Goal: Information Seeking & Learning: Compare options

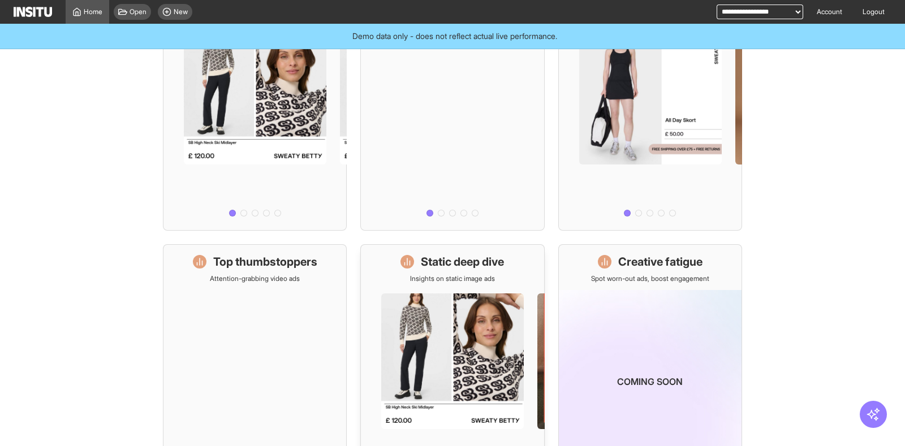
scroll to position [282, 0]
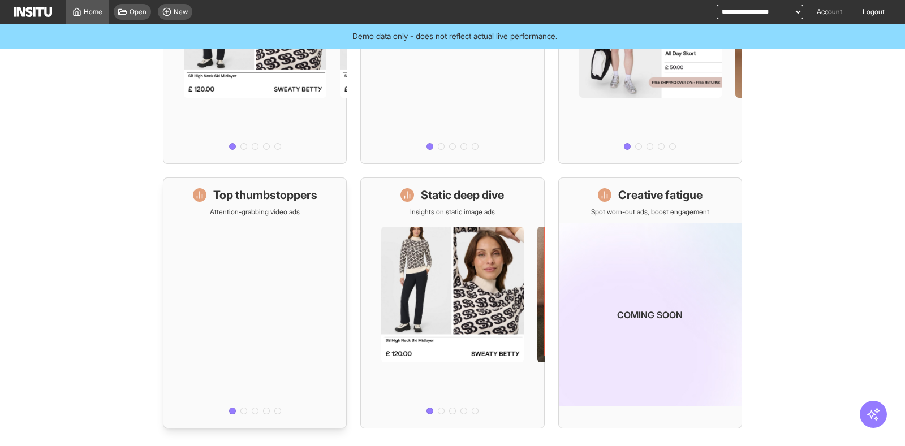
click at [241, 313] on div at bounding box center [254, 318] width 183 height 202
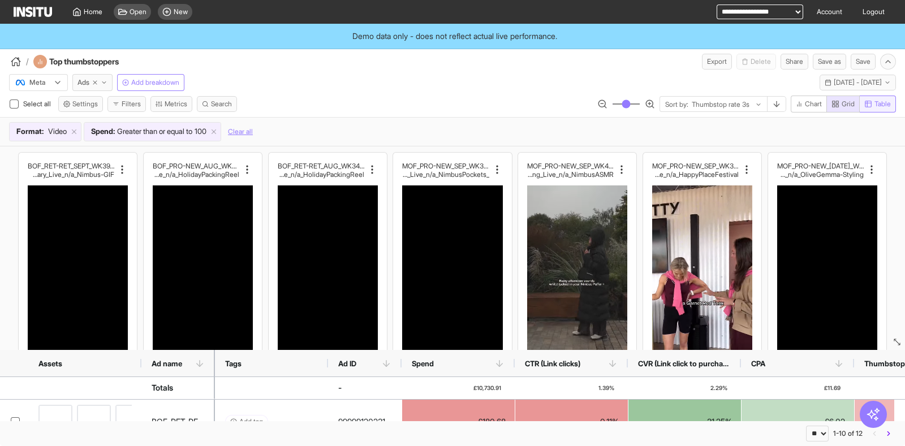
click at [879, 105] on span "Table" at bounding box center [882, 104] width 16 height 9
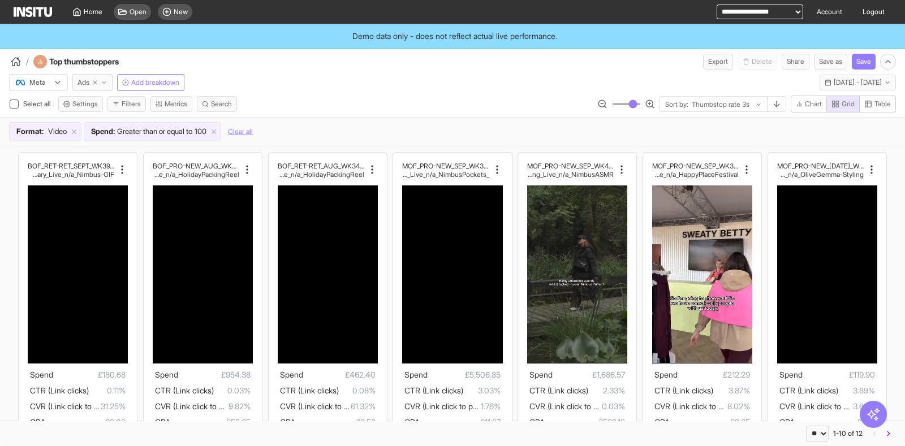
click at [90, 88] on button "Ads" at bounding box center [92, 82] width 40 height 17
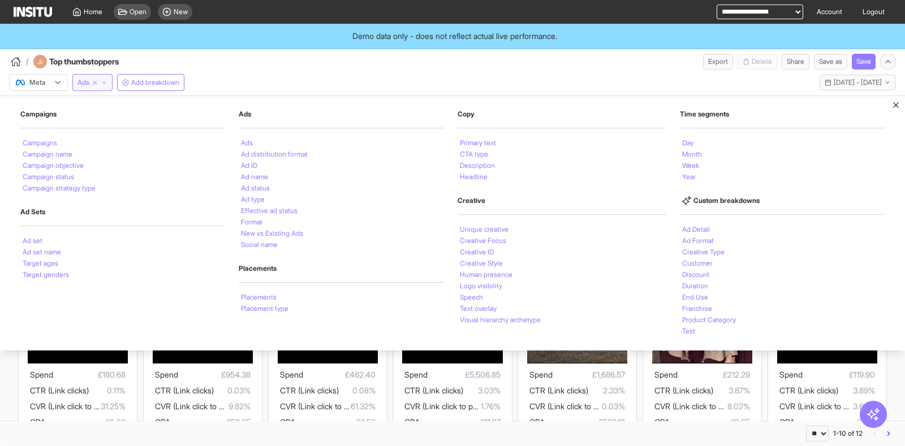
click at [89, 84] on span "Ads" at bounding box center [83, 82] width 12 height 9
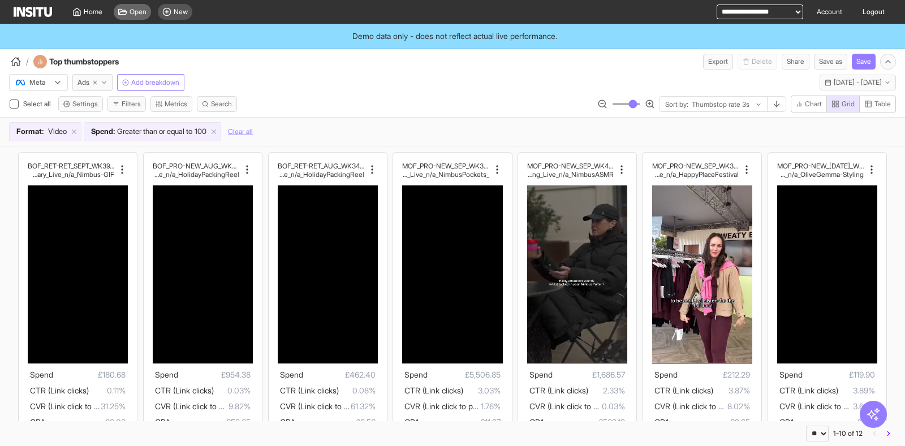
click at [139, 5] on div "Open" at bounding box center [132, 12] width 37 height 16
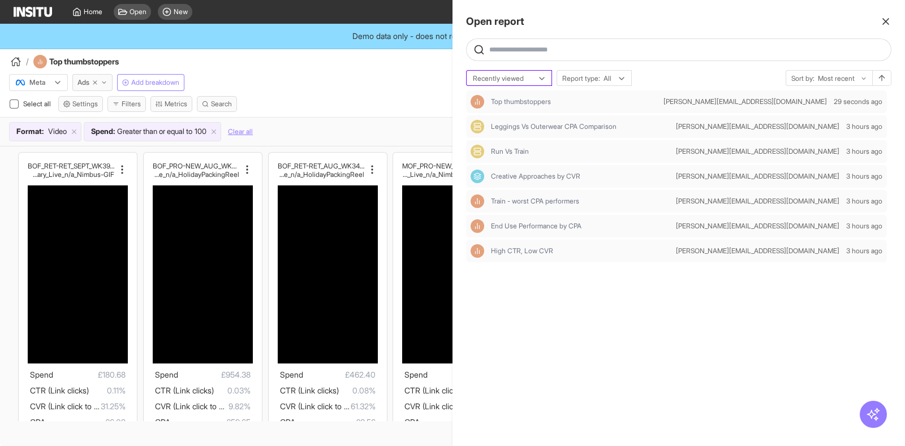
click at [526, 82] on div at bounding box center [501, 78] width 59 height 11
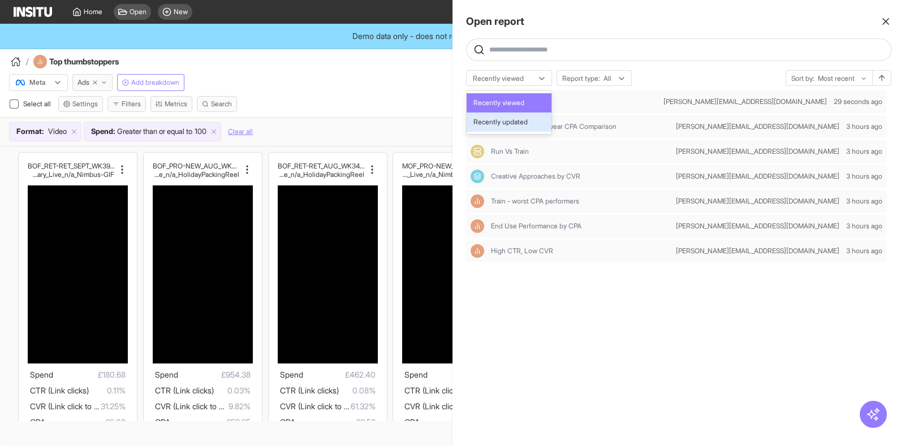
click at [532, 119] on span "Recently updated" at bounding box center [508, 122] width 71 height 10
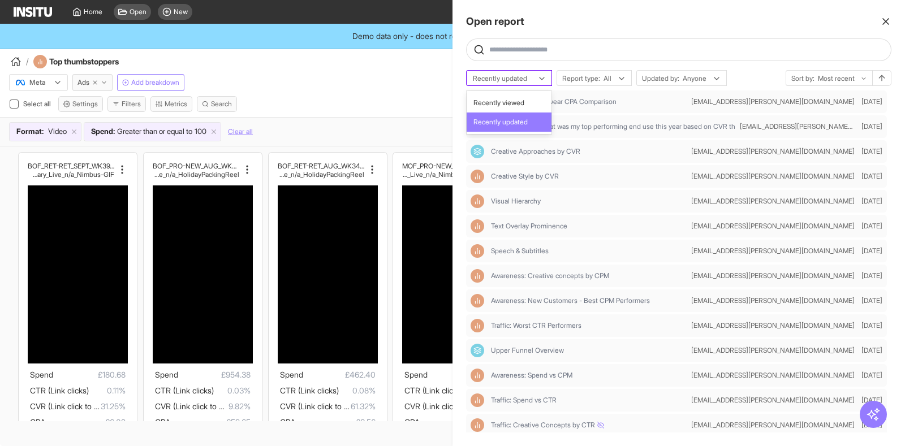
click at [517, 81] on div at bounding box center [501, 78] width 59 height 11
click at [522, 103] on span "Recently viewed" at bounding box center [498, 103] width 51 height 10
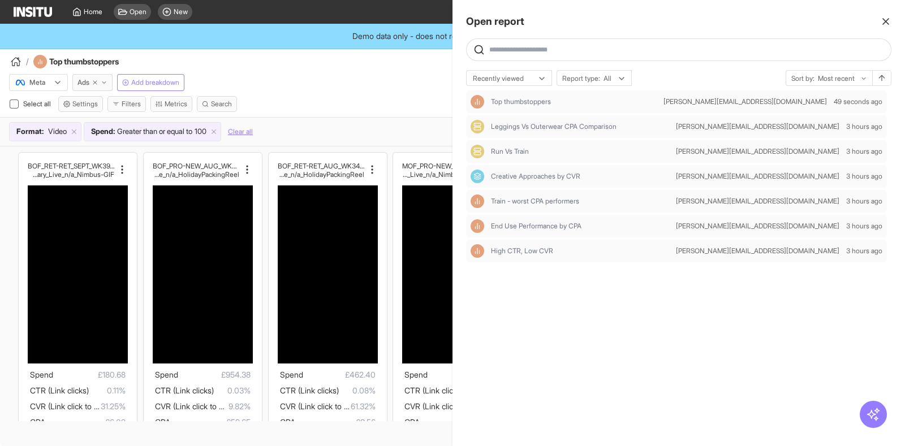
click at [817, 67] on div "Open report Ask questions like: Which campaigns had the highest spend last mont…" at bounding box center [678, 223] width 452 height 446
click at [818, 76] on div at bounding box center [836, 78] width 39 height 11
click at [821, 99] on span "A - Z" at bounding box center [828, 103] width 76 height 10
click at [830, 69] on div "Open report Ask questions like: Which campaigns had the highest spend last mont…" at bounding box center [678, 223] width 452 height 446
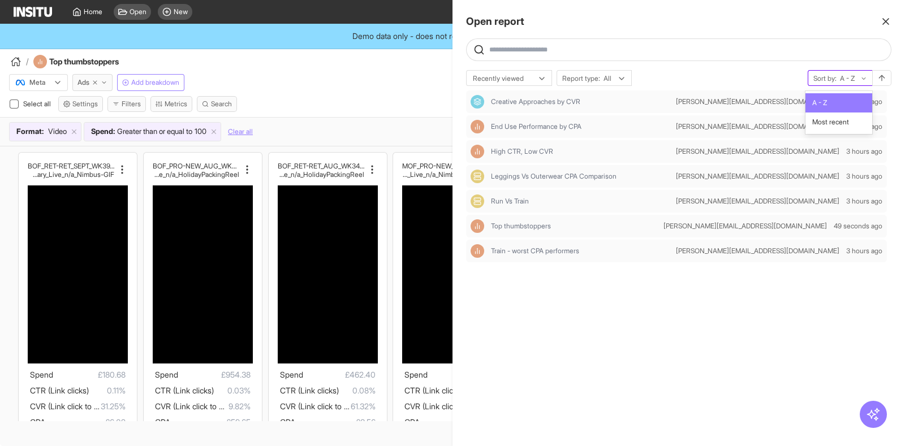
click at [832, 83] on div "Sort by: A - Z" at bounding box center [840, 79] width 64 height 16
click at [837, 114] on div "Most recent" at bounding box center [838, 122] width 67 height 19
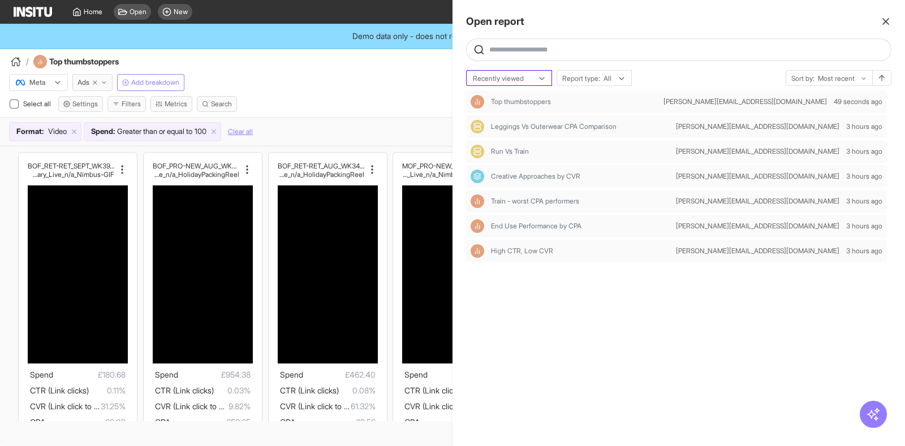
click at [520, 76] on div at bounding box center [501, 78] width 59 height 11
click at [536, 123] on span "Recently updated" at bounding box center [508, 122] width 71 height 10
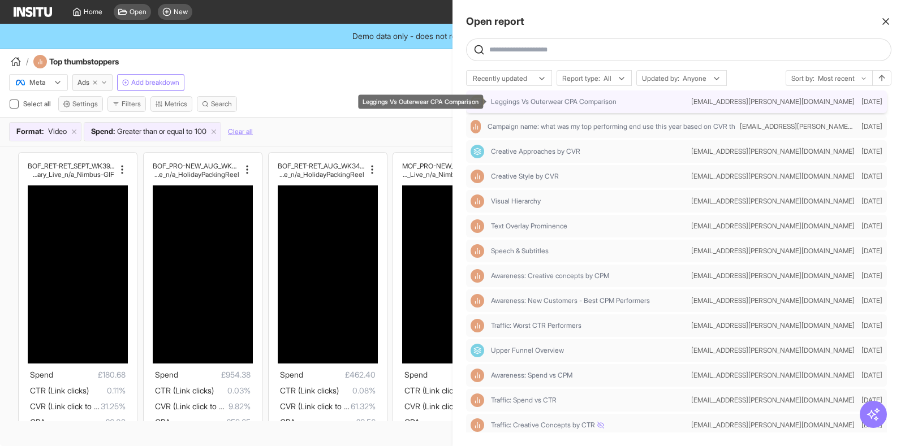
click at [568, 104] on span "Leggings Vs Outerwear CPA Comparison" at bounding box center [554, 101] width 126 height 9
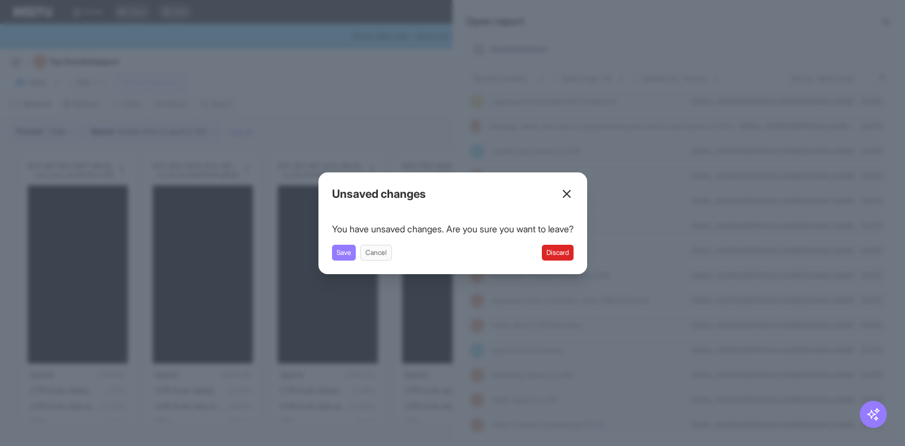
click at [568, 251] on button "Discard" at bounding box center [558, 253] width 32 height 16
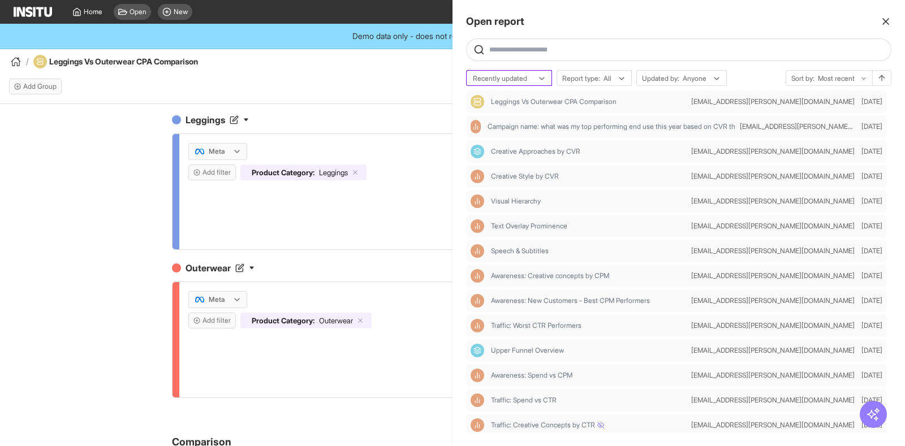
click at [539, 76] on icon at bounding box center [541, 78] width 9 height 9
click at [532, 102] on span "Recently viewed" at bounding box center [508, 103] width 71 height 10
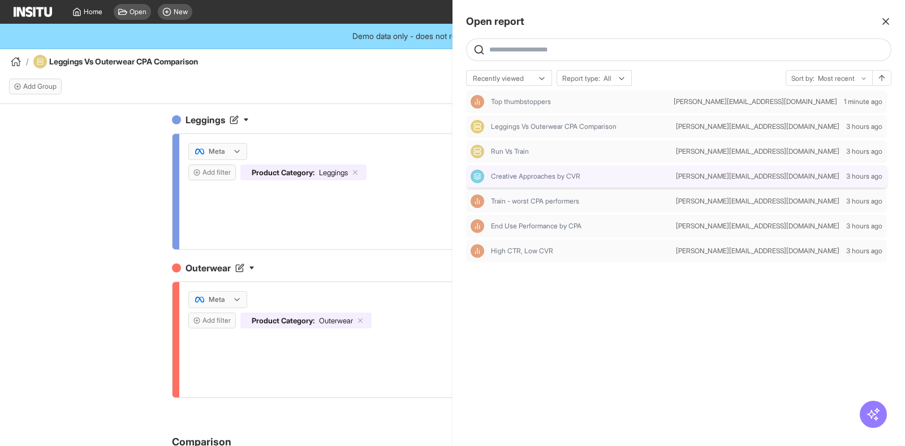
click at [551, 181] on div "Creative Approaches by CVR" at bounding box center [571, 177] width 201 height 14
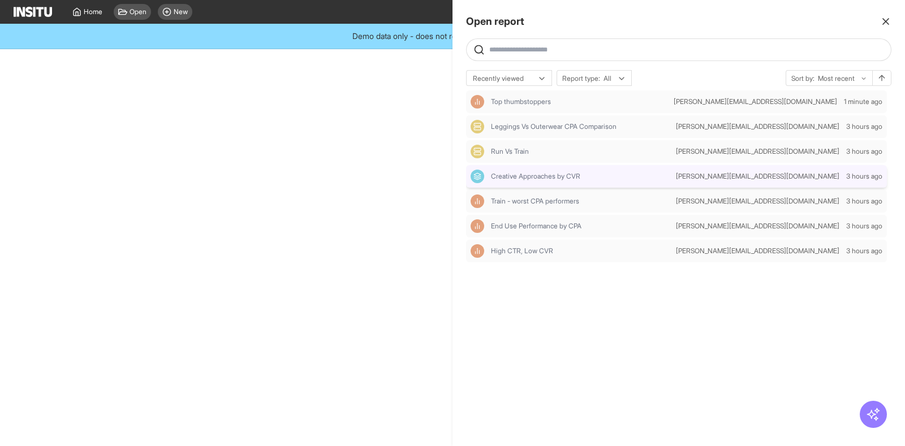
select select "**"
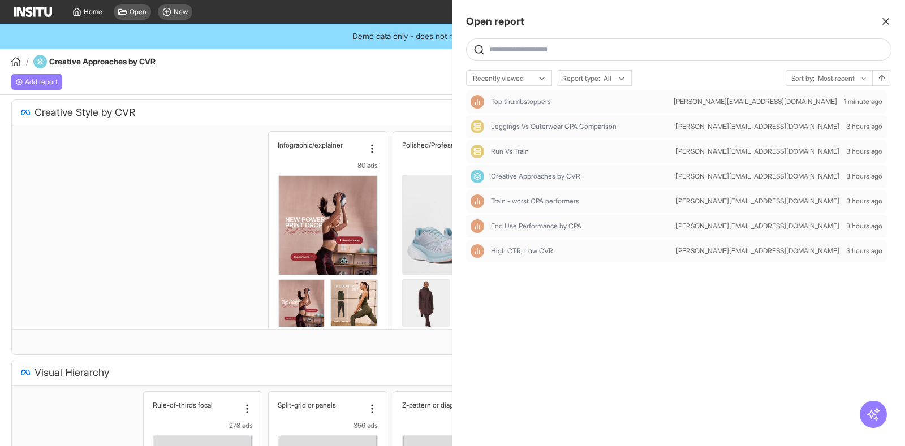
click at [334, 92] on div at bounding box center [452, 223] width 905 height 446
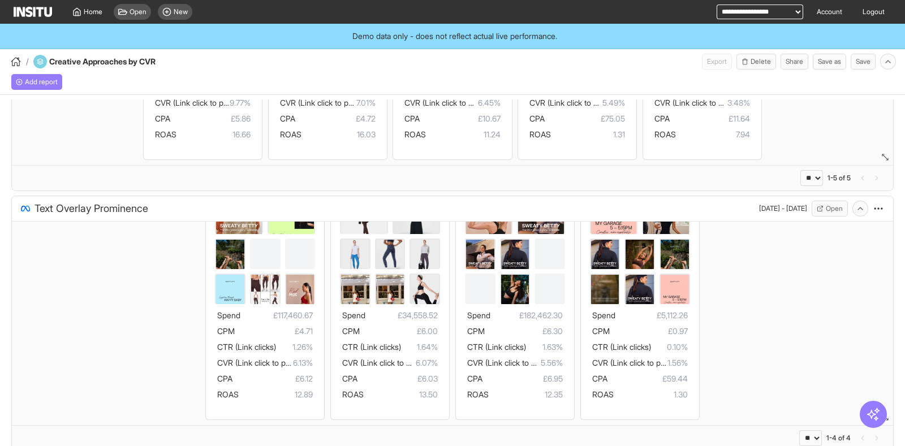
scroll to position [687, 0]
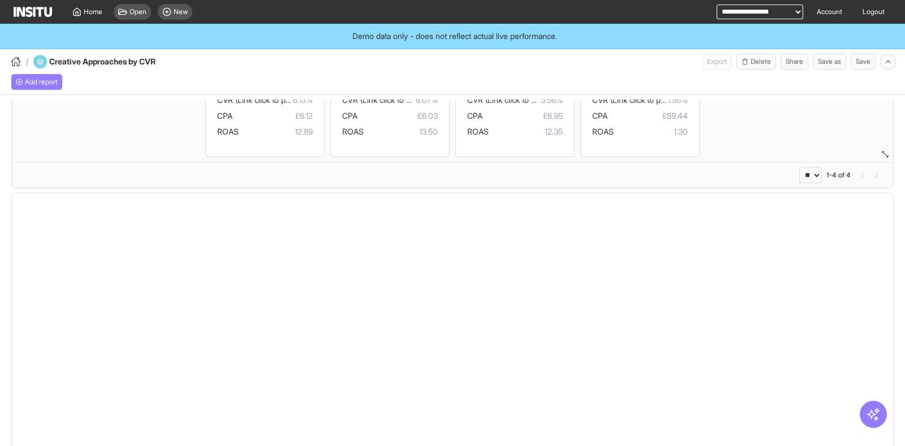
select select "**"
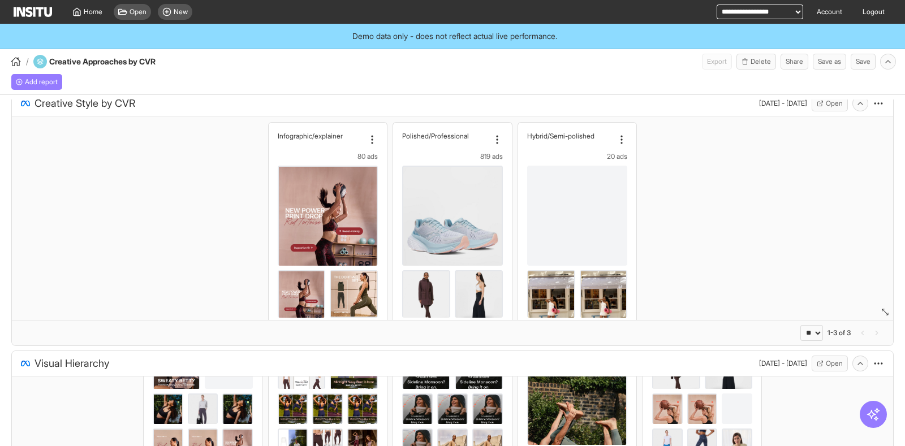
scroll to position [0, 0]
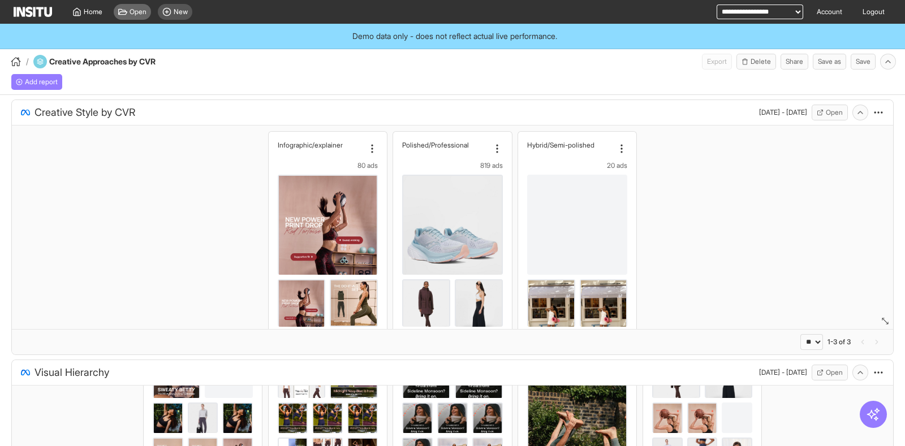
click at [133, 7] on span "Open" at bounding box center [138, 11] width 17 height 9
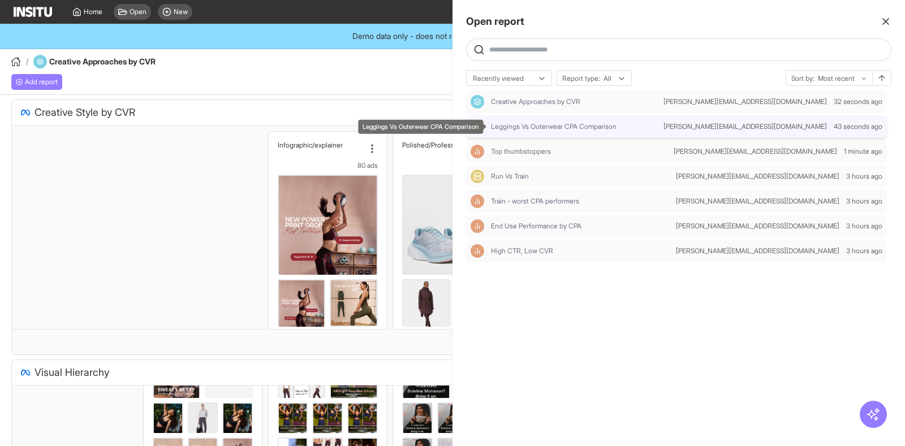
click at [589, 125] on span "Leggings Vs Outerwear CPA Comparison" at bounding box center [554, 126] width 126 height 9
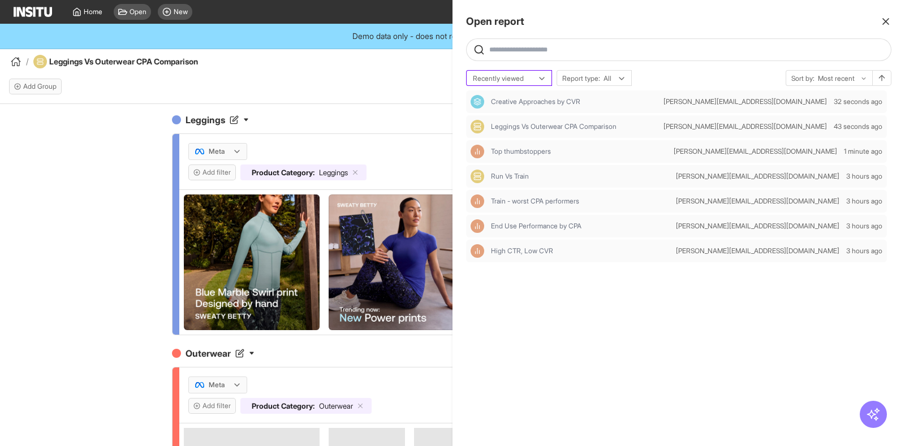
click at [512, 77] on div at bounding box center [501, 78] width 59 height 11
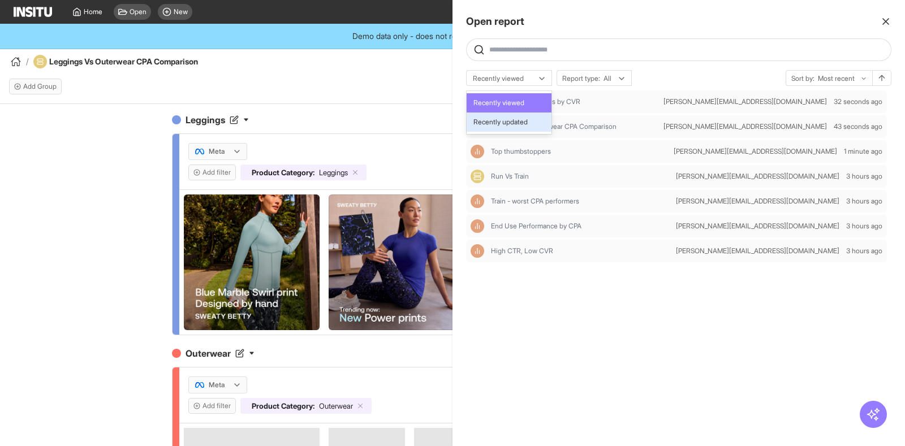
click at [509, 125] on span "Recently updated" at bounding box center [500, 122] width 54 height 10
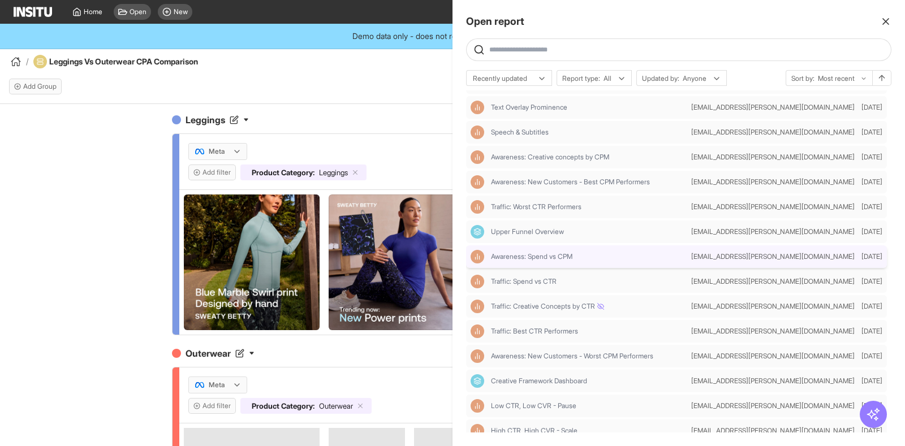
scroll to position [141, 0]
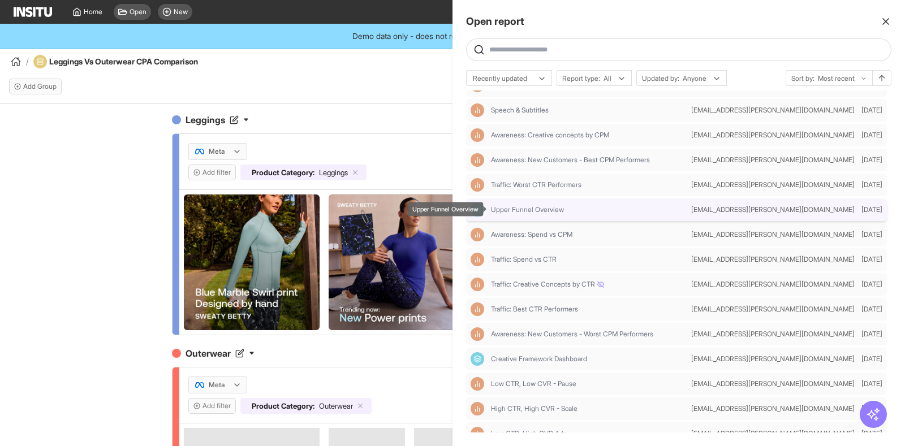
click at [546, 211] on span "Upper Funnel Overview" at bounding box center [527, 209] width 73 height 9
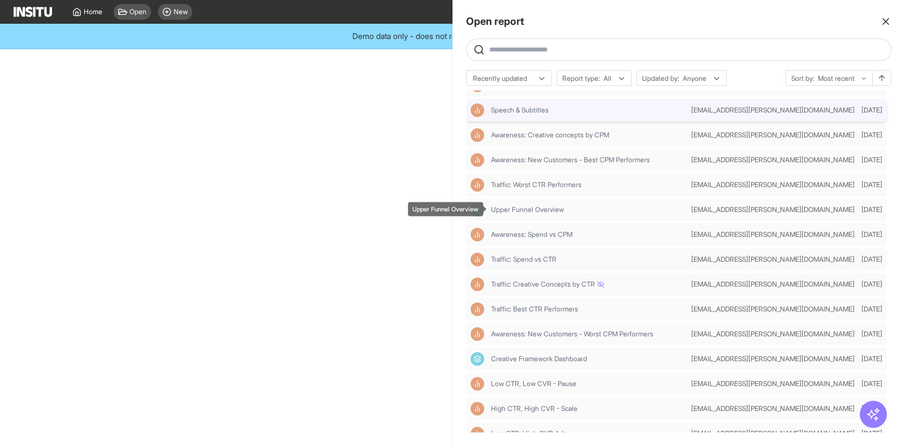
select select "**"
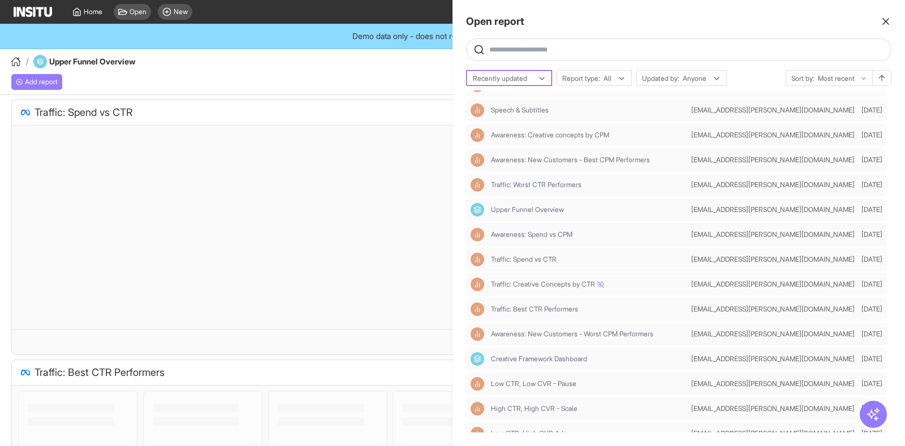
click at [523, 75] on div at bounding box center [501, 78] width 59 height 11
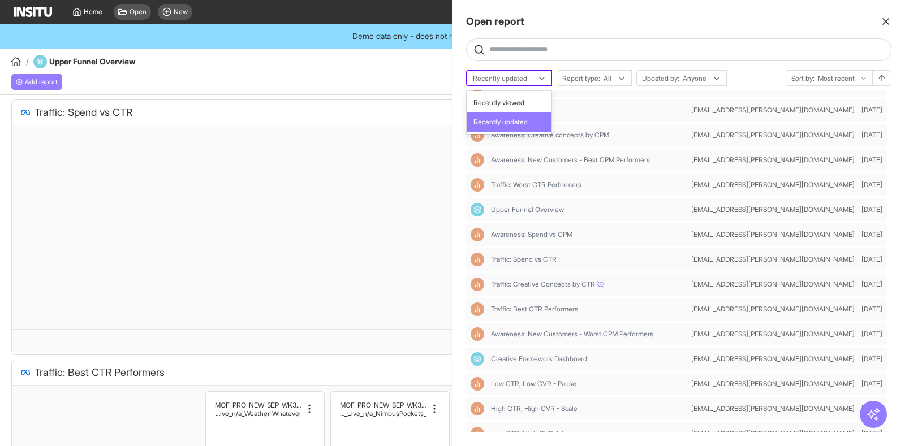
click at [523, 75] on div at bounding box center [501, 78] width 59 height 11
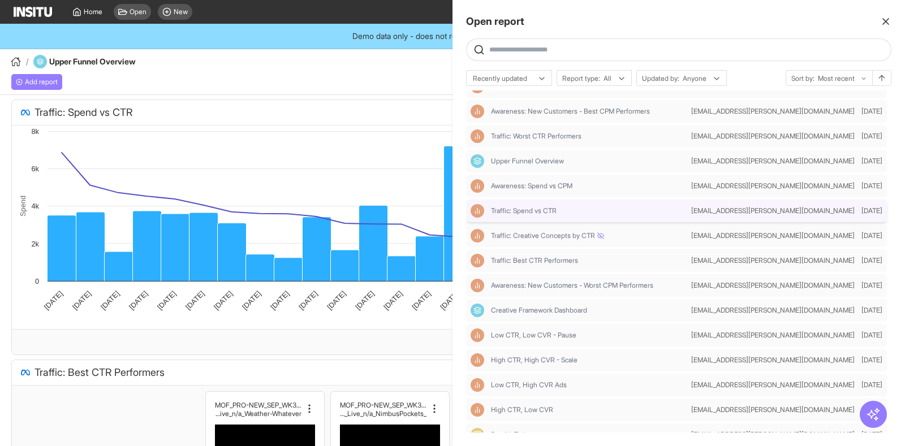
scroll to position [212, 0]
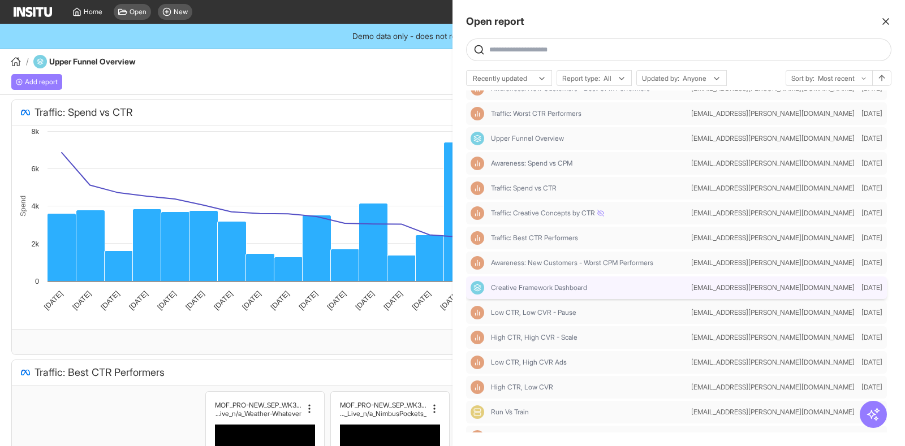
click at [568, 292] on div "Creative Framework Dashboard" at bounding box center [579, 288] width 216 height 14
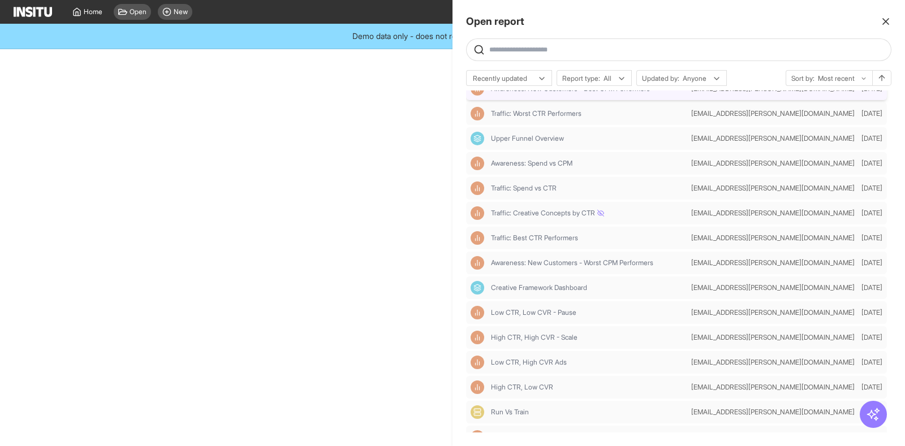
select select "**"
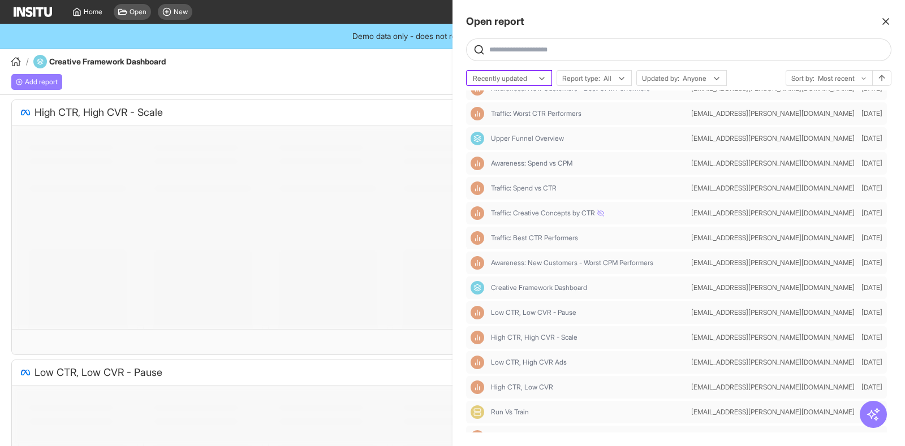
click at [508, 76] on div at bounding box center [501, 78] width 59 height 11
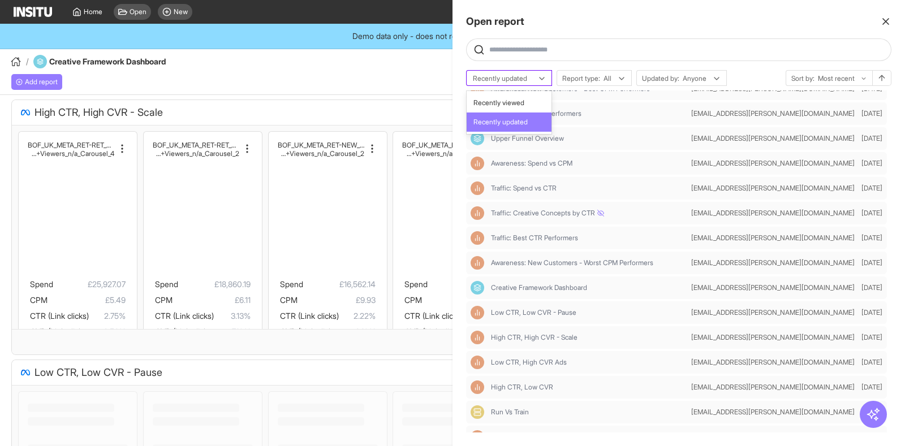
click at [508, 76] on div at bounding box center [501, 78] width 59 height 11
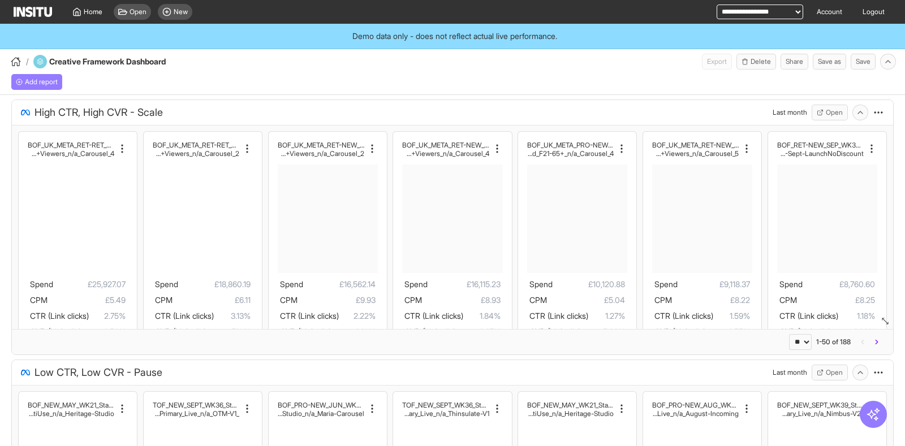
select select "**"
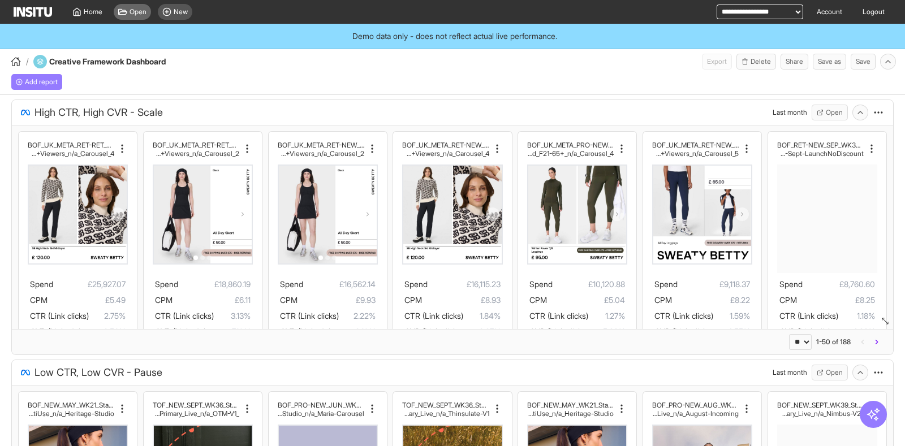
click at [130, 10] on span "Open" at bounding box center [138, 11] width 17 height 9
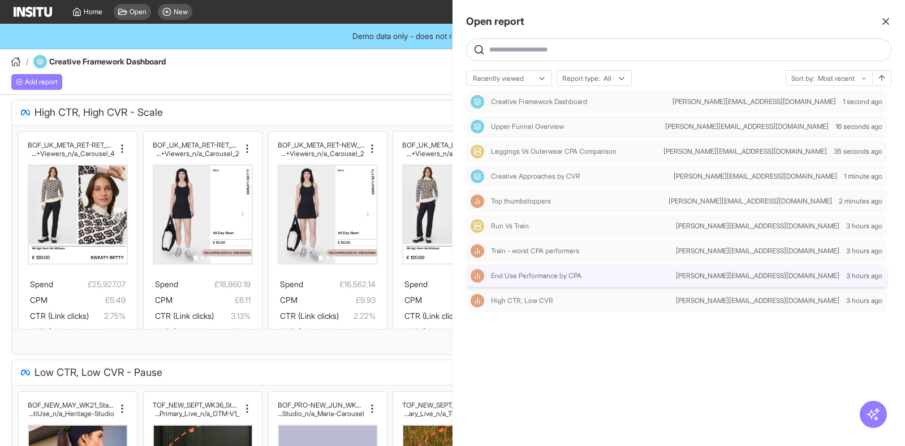
click at [576, 282] on div "End Use Performance by CPA" at bounding box center [571, 276] width 201 height 14
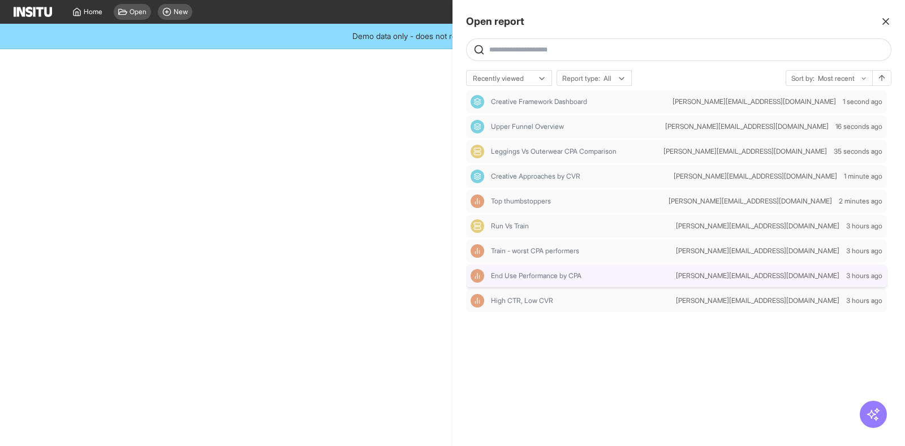
select select "**"
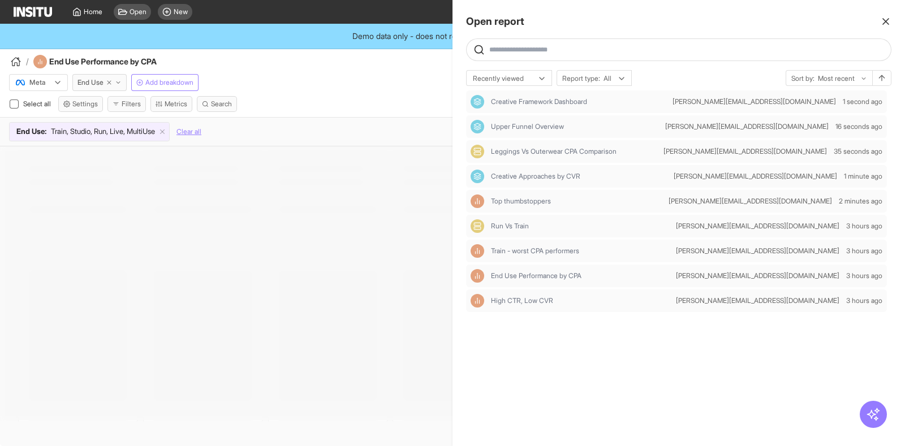
click at [356, 111] on div at bounding box center [452, 223] width 905 height 446
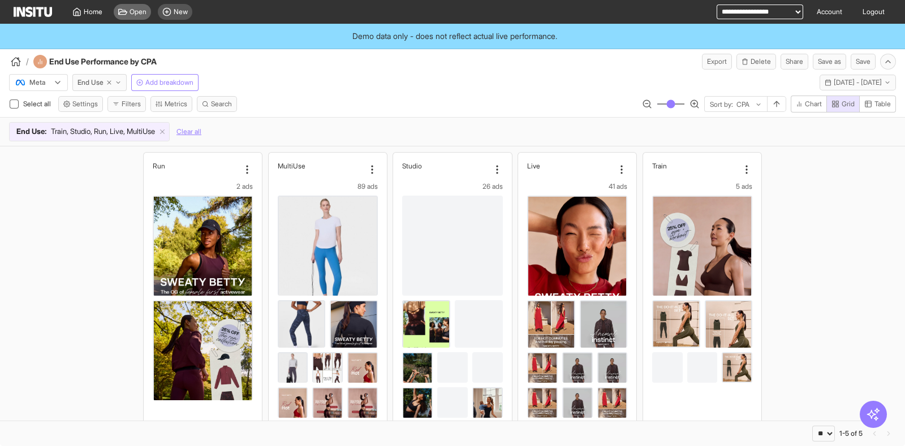
click at [132, 11] on span "Open" at bounding box center [138, 11] width 17 height 9
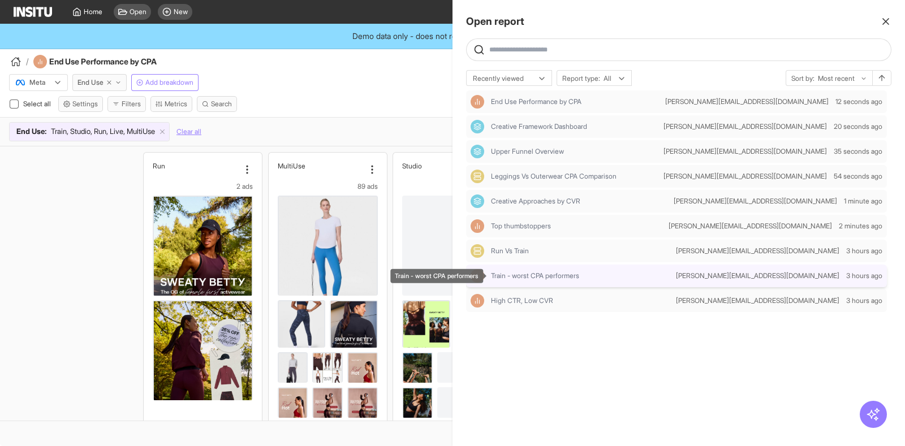
click at [566, 279] on span "Train - worst CPA performers" at bounding box center [535, 275] width 88 height 9
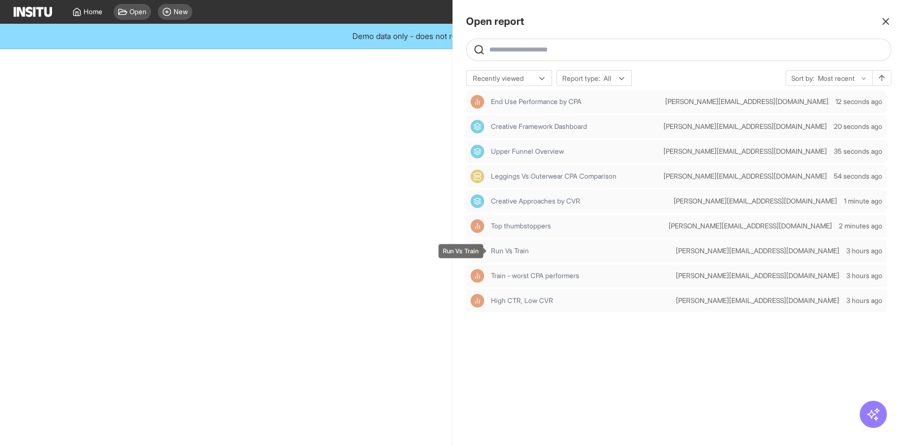
select select "**"
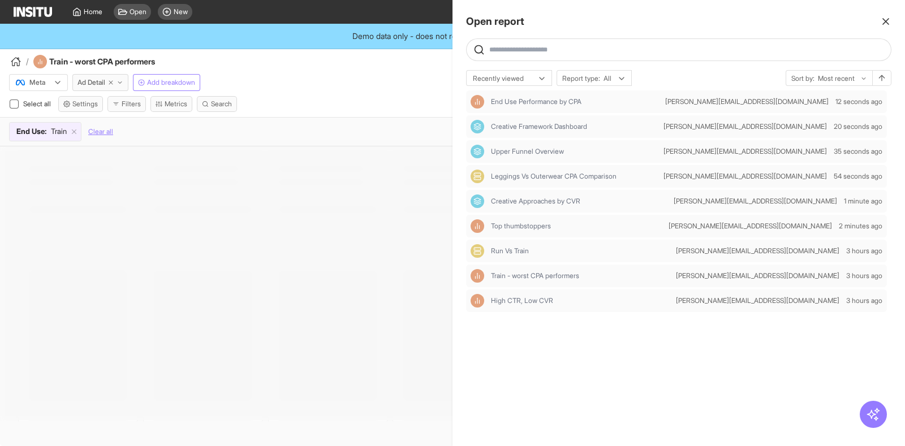
click at [351, 82] on div at bounding box center [452, 223] width 905 height 446
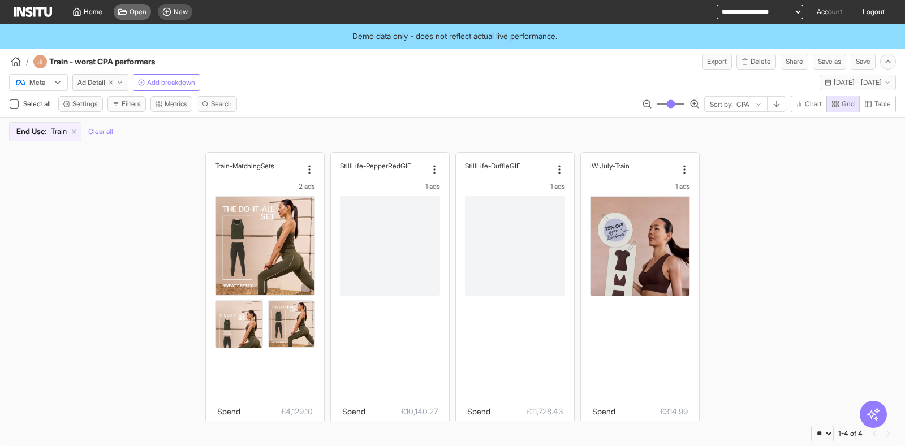
click at [135, 13] on span "Open" at bounding box center [138, 11] width 17 height 9
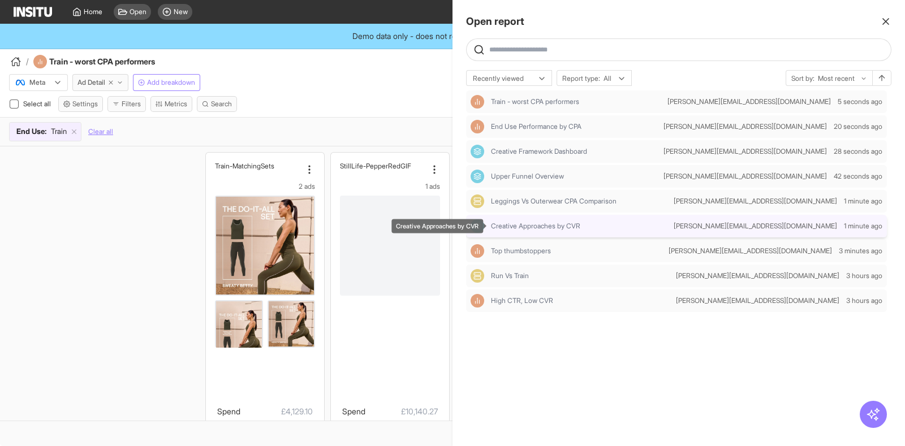
click at [536, 223] on span "Creative Approaches by CVR" at bounding box center [535, 226] width 89 height 9
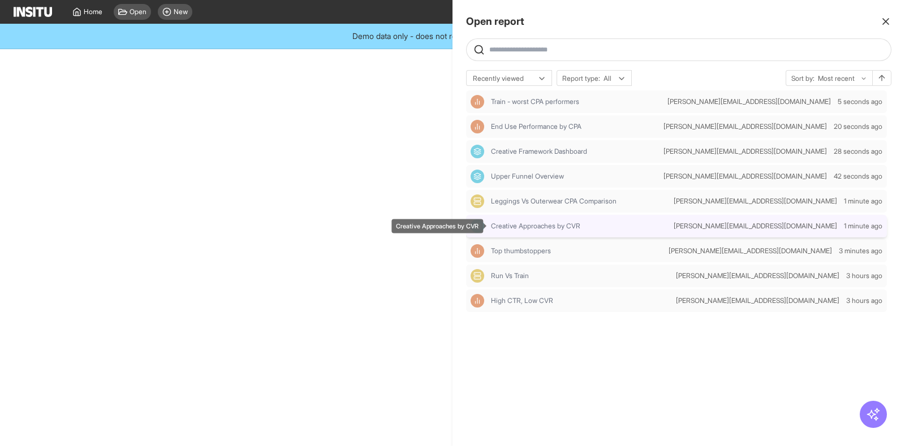
select select "**"
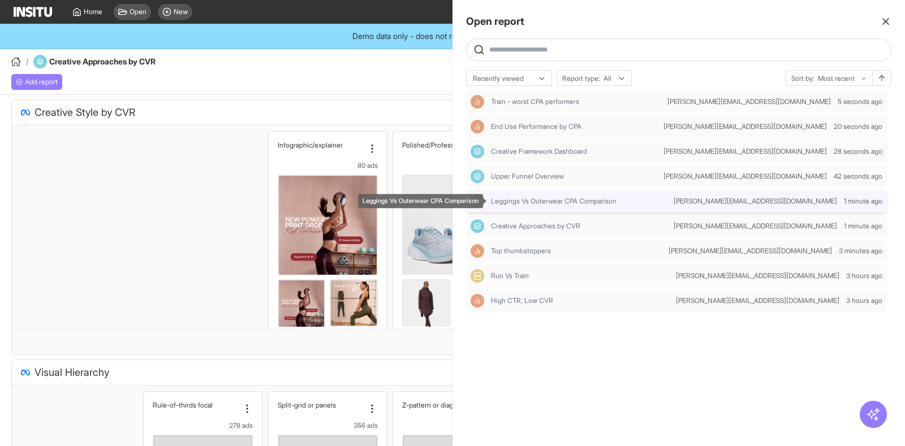
click at [538, 200] on span "Leggings Vs Outerwear CPA Comparison" at bounding box center [554, 201] width 126 height 9
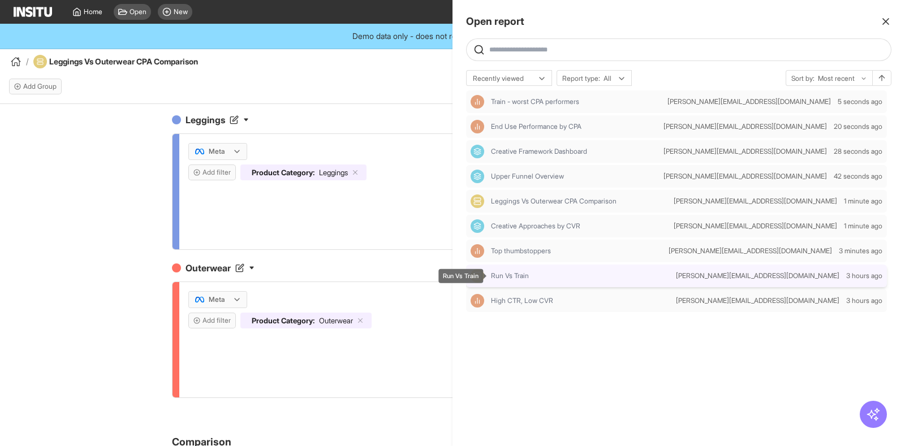
click at [524, 274] on span "Run Vs Train" at bounding box center [510, 275] width 38 height 9
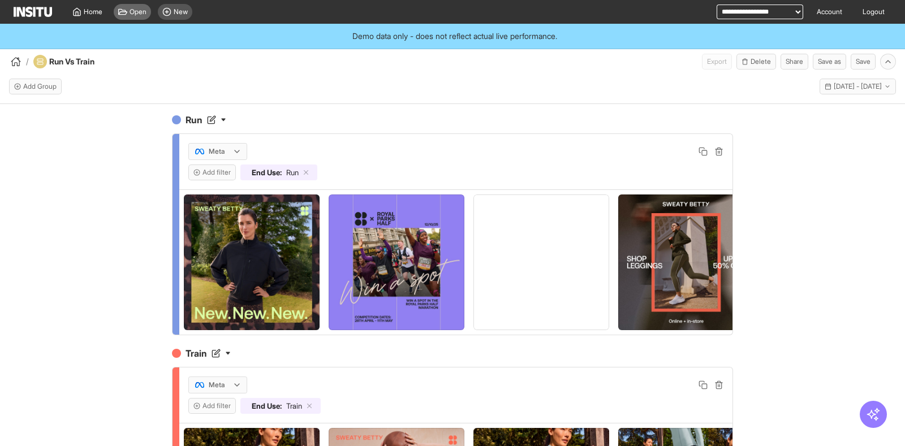
click at [143, 15] on span "Open" at bounding box center [138, 11] width 17 height 9
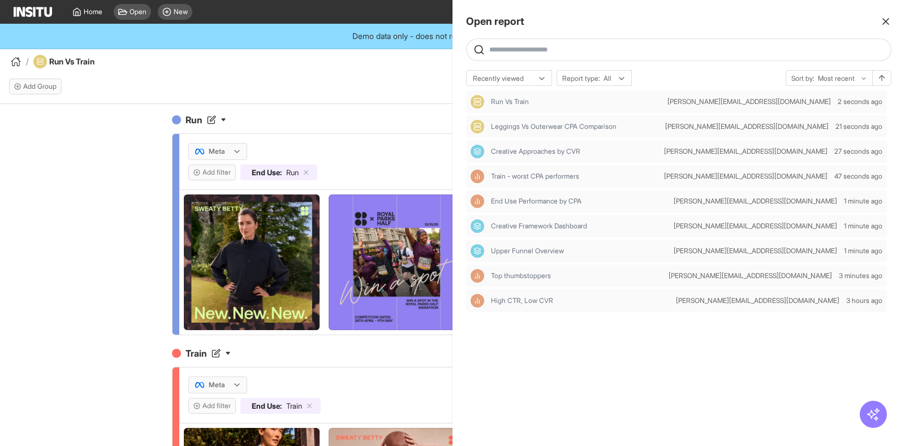
click at [365, 101] on div at bounding box center [452, 223] width 905 height 446
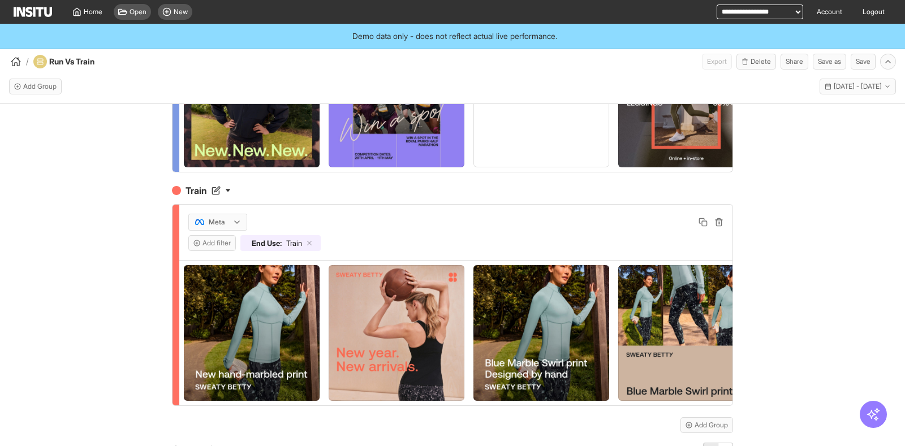
scroll to position [353, 0]
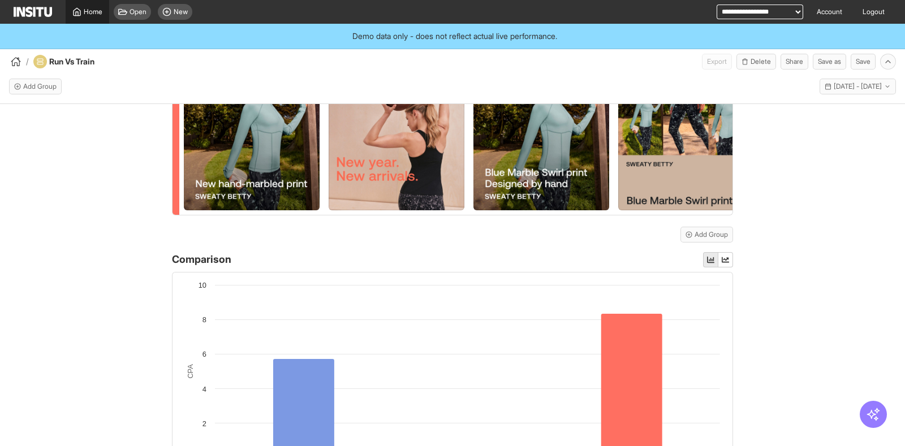
click at [90, 13] on span "Home" at bounding box center [93, 11] width 19 height 9
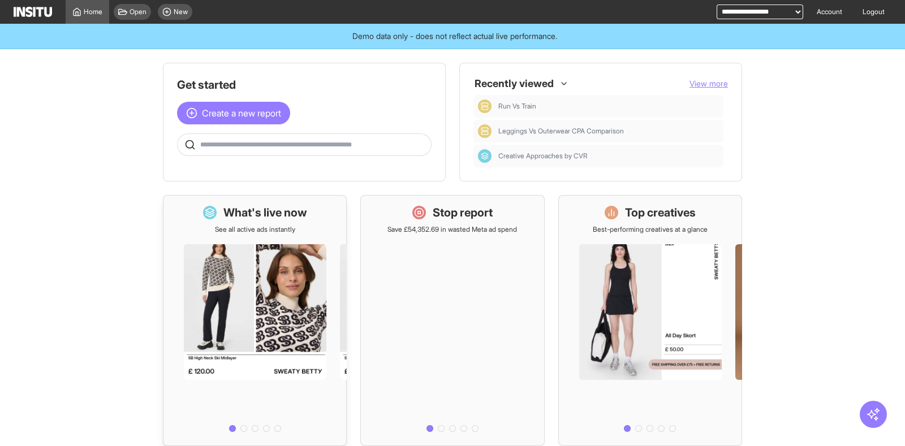
click at [282, 223] on div "What's live now See all active ads instantly" at bounding box center [255, 219] width 104 height 29
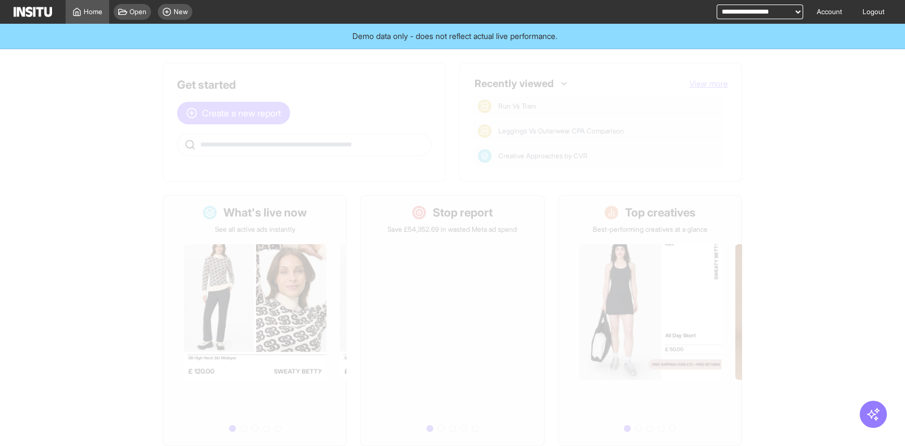
select select "**"
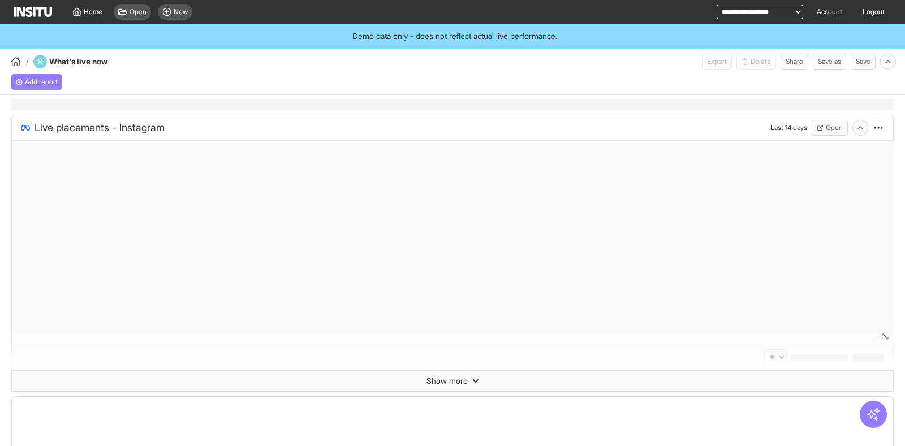
select select "**"
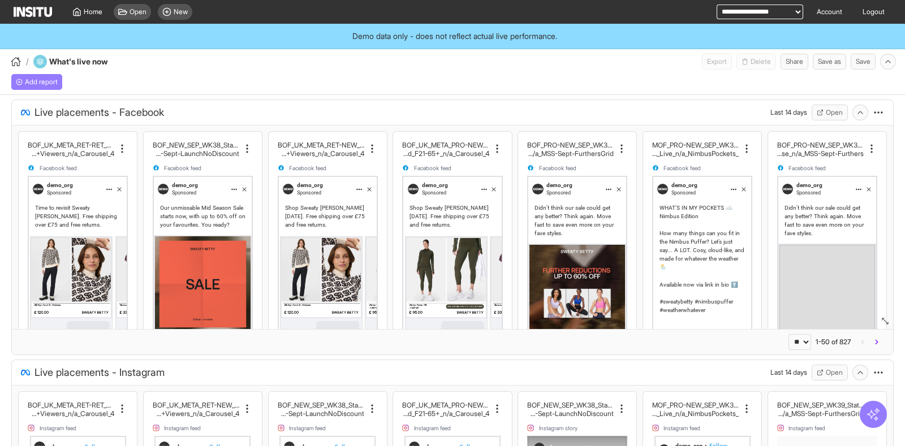
click at [864, 420] on button "button" at bounding box center [873, 415] width 24 height 16
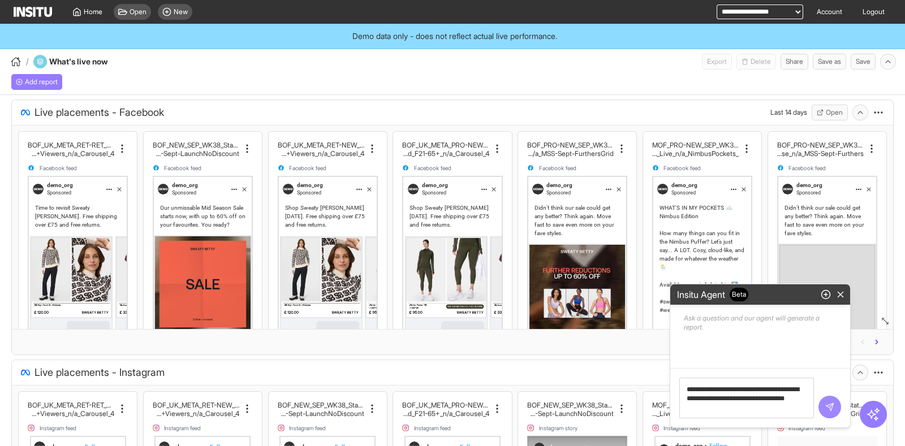
type textarea "**********"
click at [830, 408] on polygon "submit" at bounding box center [829, 406] width 7 height 7
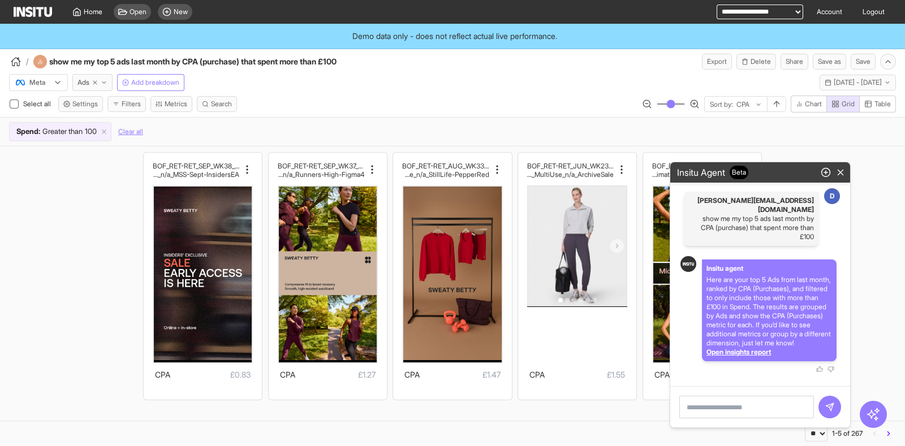
click at [749, 422] on div at bounding box center [760, 406] width 180 height 41
click at [755, 417] on textarea at bounding box center [746, 407] width 135 height 23
paste textarea "**********"
type textarea "**********"
click at [827, 416] on button "submit" at bounding box center [829, 407] width 23 height 23
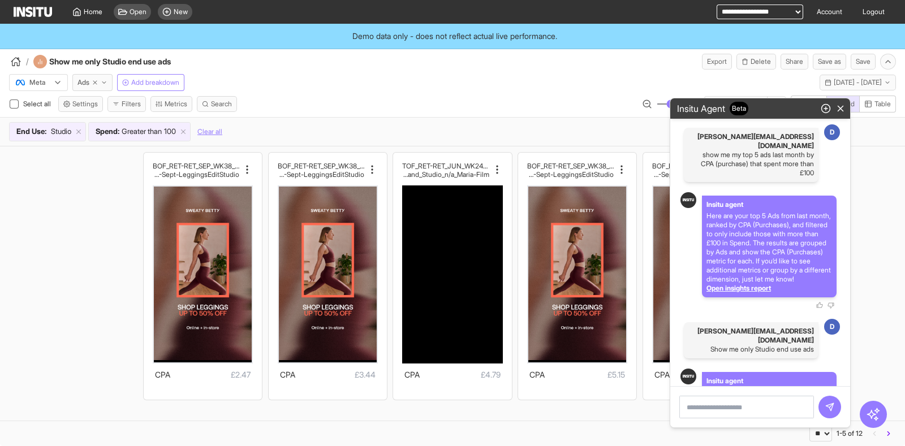
drag, startPoint x: 777, startPoint y: 403, endPoint x: 783, endPoint y: 407, distance: 7.2
click at [777, 403] on textarea at bounding box center [746, 407] width 135 height 23
paste textarea "**********"
type textarea "**********"
click at [834, 413] on button "submit" at bounding box center [829, 407] width 23 height 23
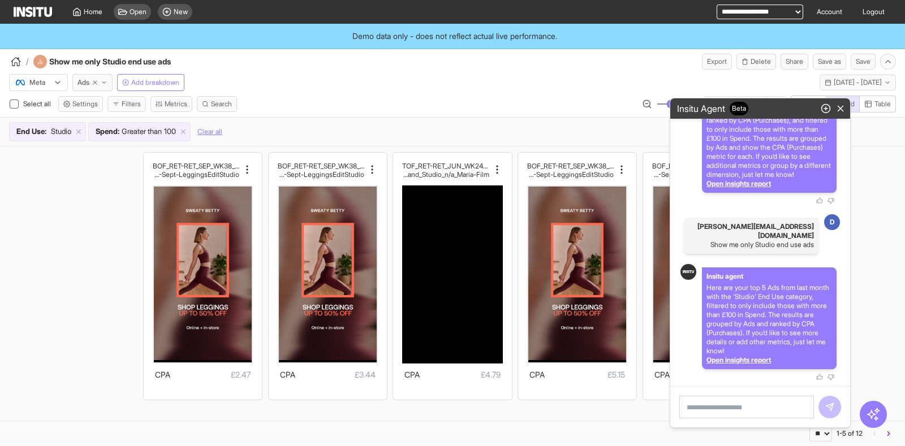
scroll to position [184, 0]
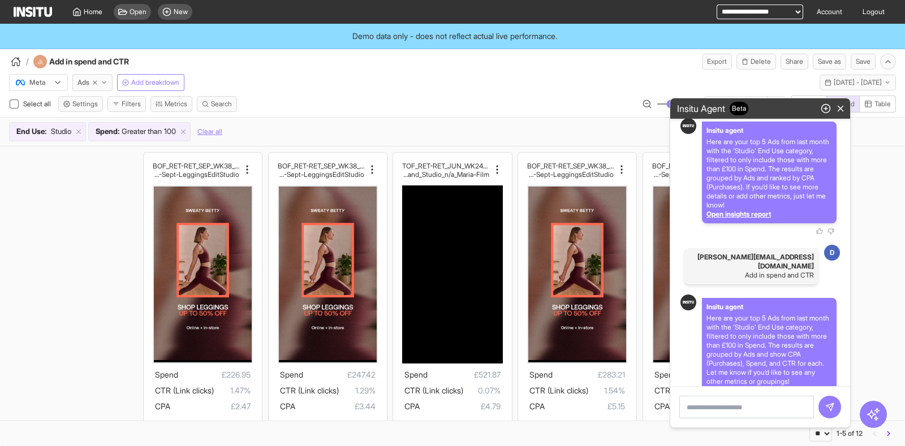
scroll to position [297, 0]
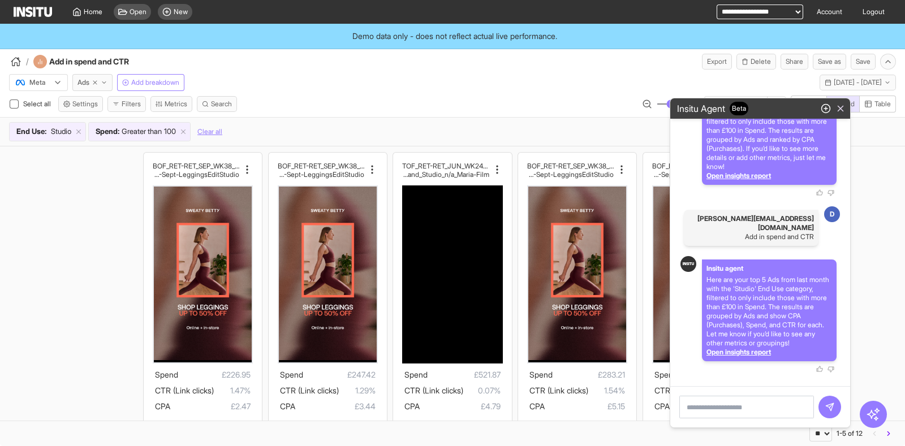
click at [846, 111] on button "button" at bounding box center [840, 109] width 15 height 16
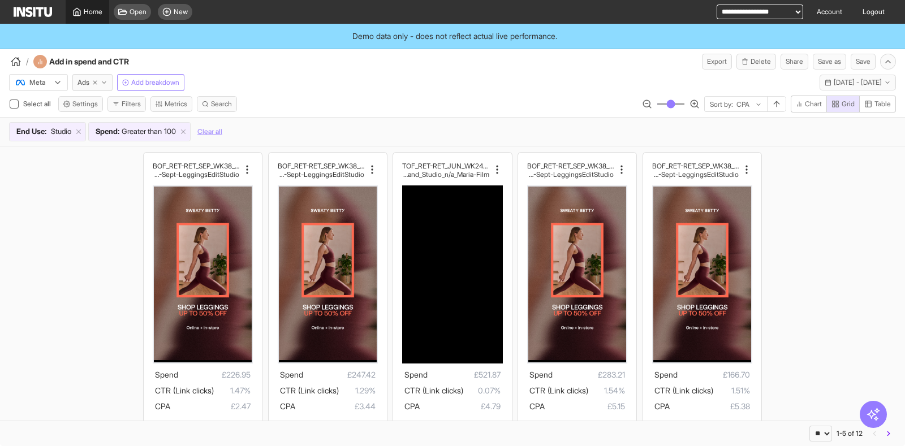
click at [90, 9] on span "Home" at bounding box center [93, 11] width 19 height 9
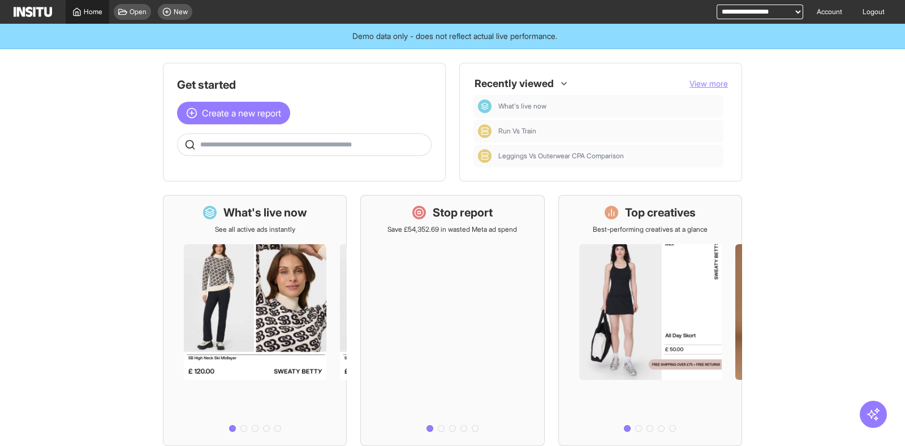
click at [88, 7] on span "Home" at bounding box center [93, 11] width 19 height 9
click at [172, 17] on div "New" at bounding box center [175, 12] width 34 height 16
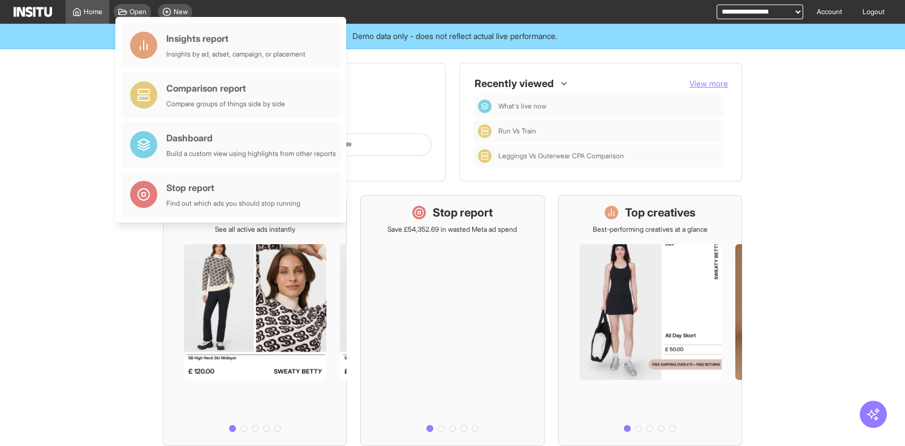
click at [90, 58] on main "Get started Create a new report Ask questions like: Which campaigns had the hig…" at bounding box center [452, 247] width 905 height 397
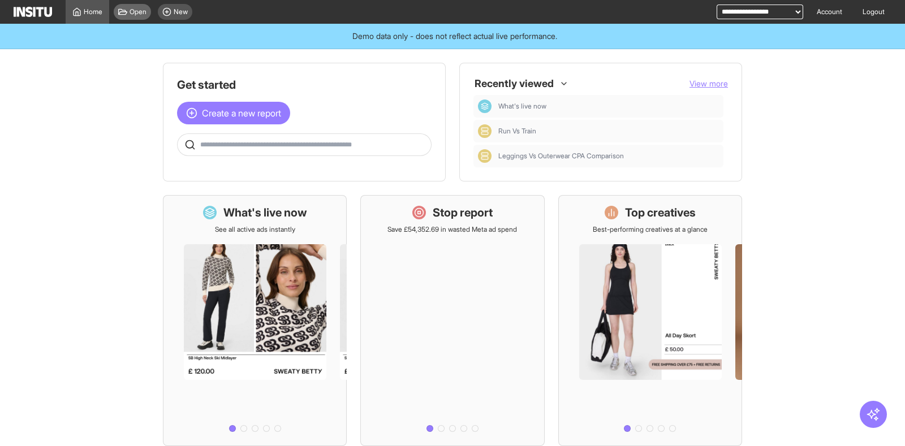
click at [139, 12] on span "Open" at bounding box center [138, 11] width 17 height 9
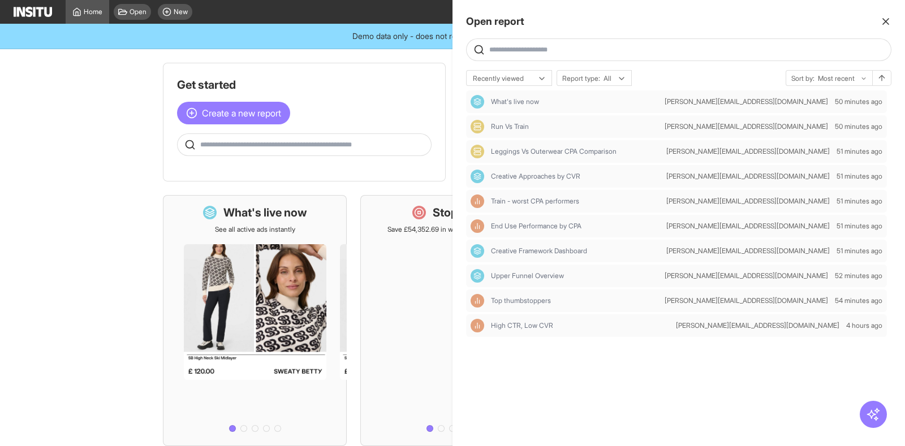
click at [139, 12] on div at bounding box center [452, 223] width 905 height 446
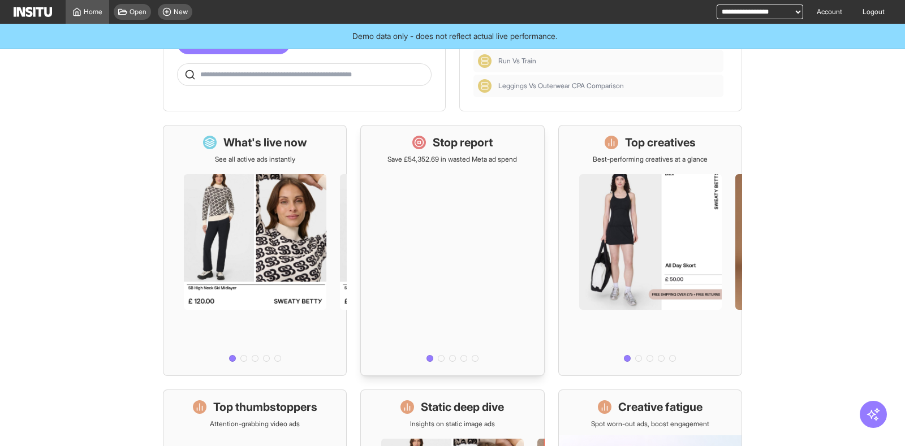
scroll to position [141, 0]
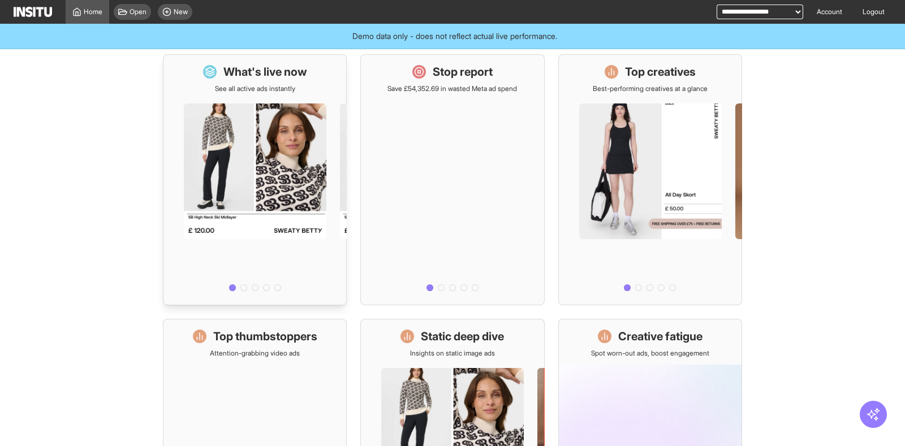
click at [297, 131] on div at bounding box center [254, 194] width 183 height 202
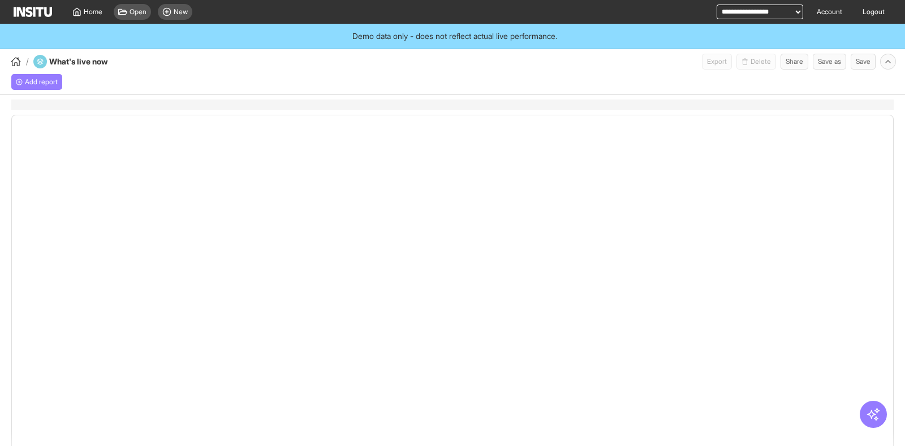
select select "**"
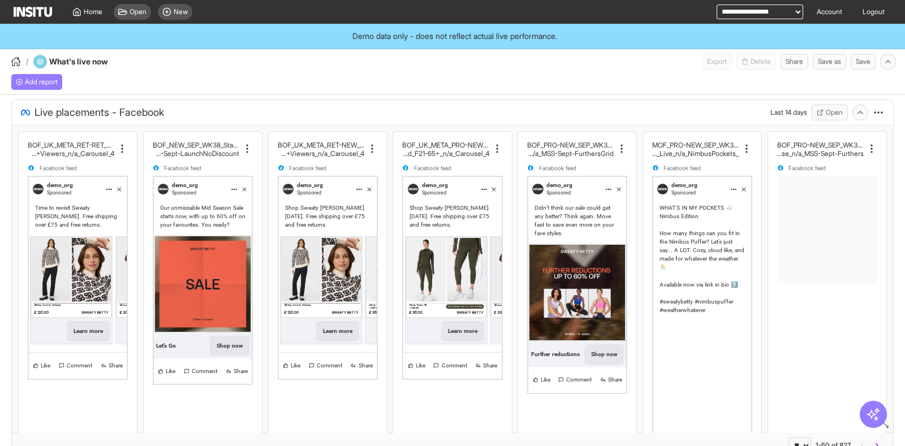
drag, startPoint x: 874, startPoint y: 322, endPoint x: 869, endPoint y: 429, distance: 107.0
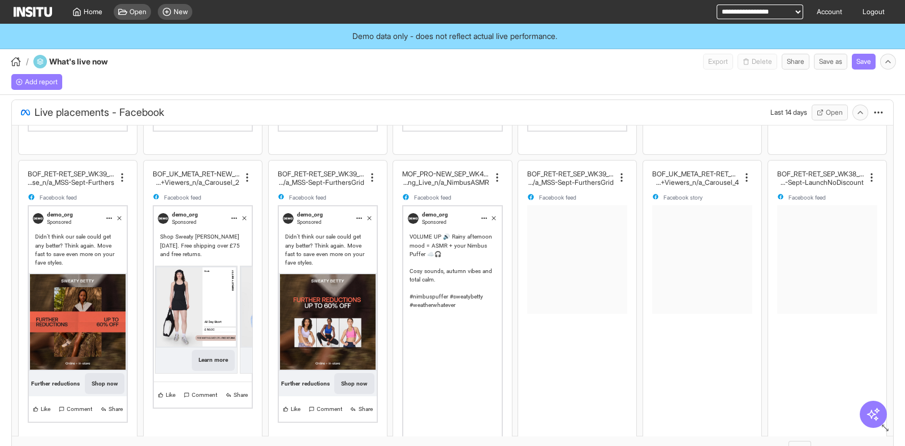
scroll to position [494, 0]
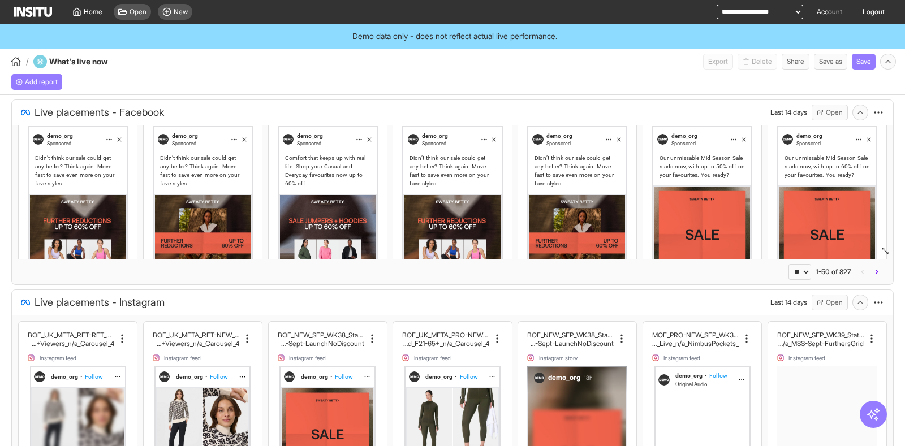
drag, startPoint x: 873, startPoint y: 428, endPoint x: 848, endPoint y: 251, distance: 178.7
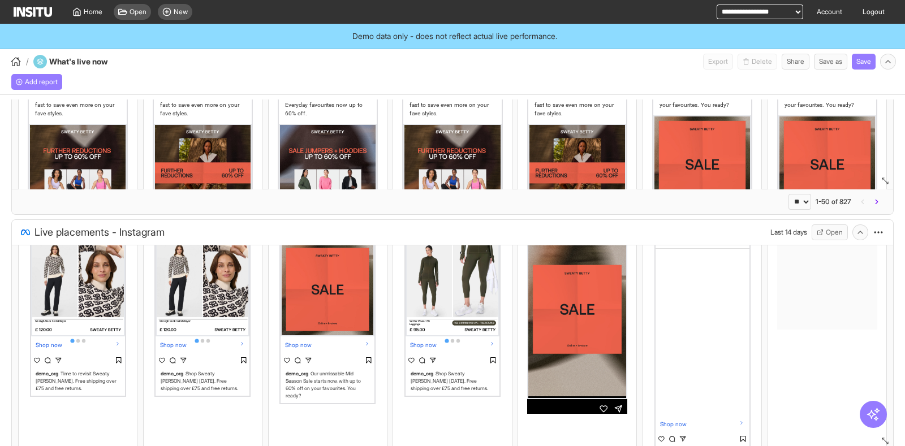
scroll to position [141, 0]
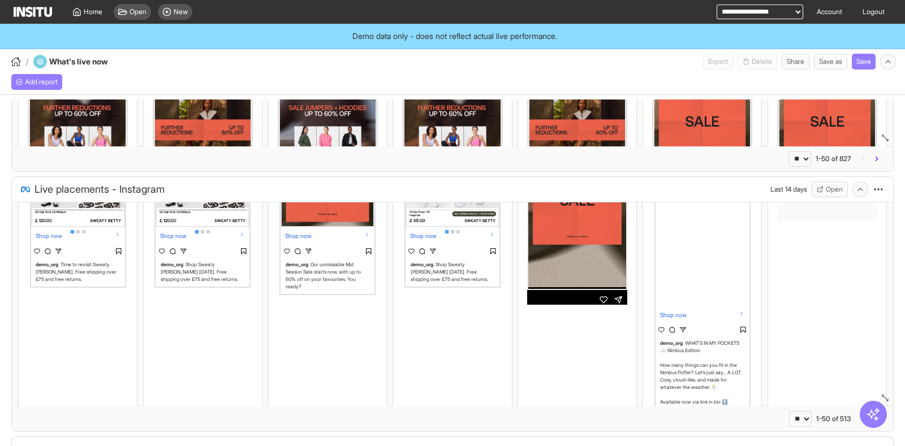
select select "**"
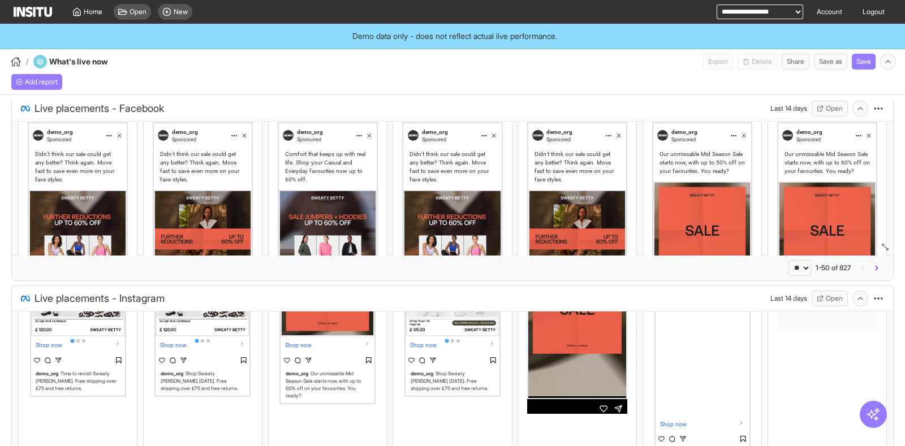
scroll to position [0, 0]
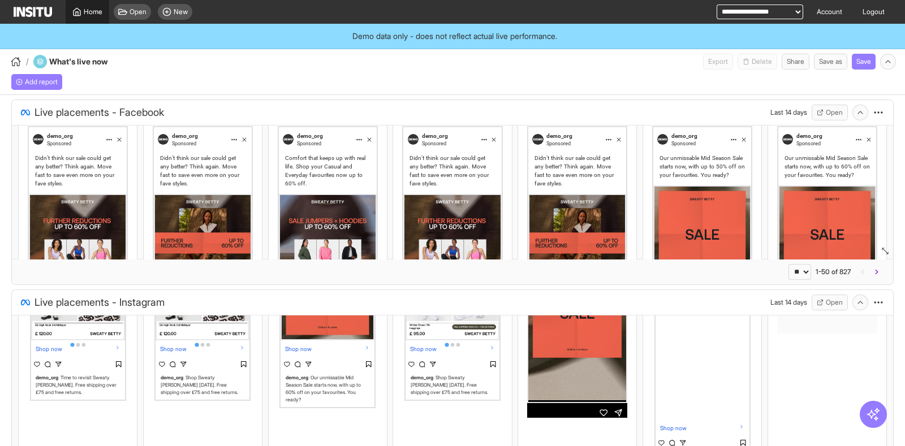
click at [88, 18] on link "Home" at bounding box center [88, 12] width 44 height 24
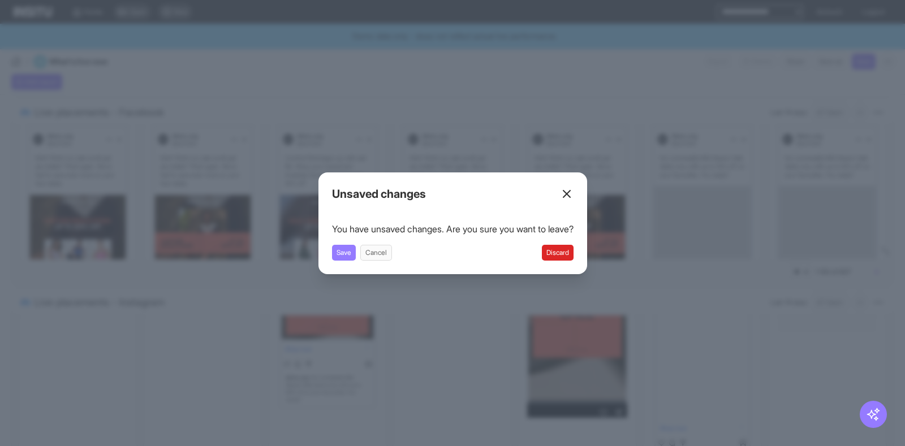
click at [566, 254] on button "Discard" at bounding box center [558, 253] width 32 height 16
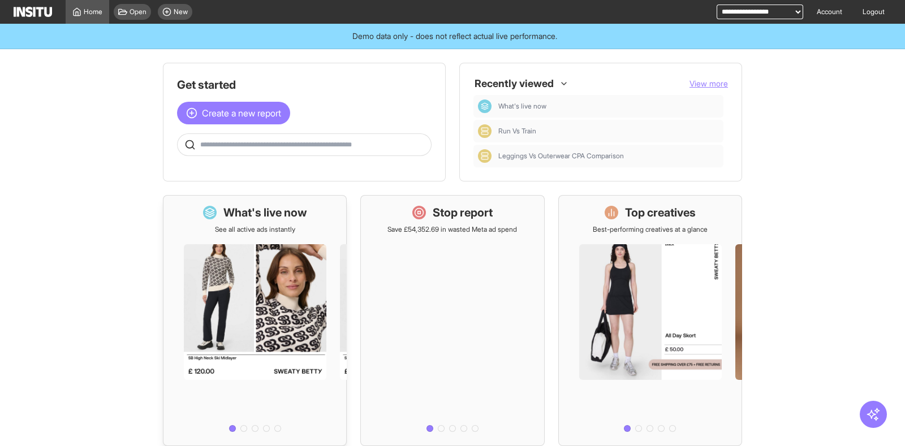
click at [298, 248] on div at bounding box center [254, 335] width 183 height 202
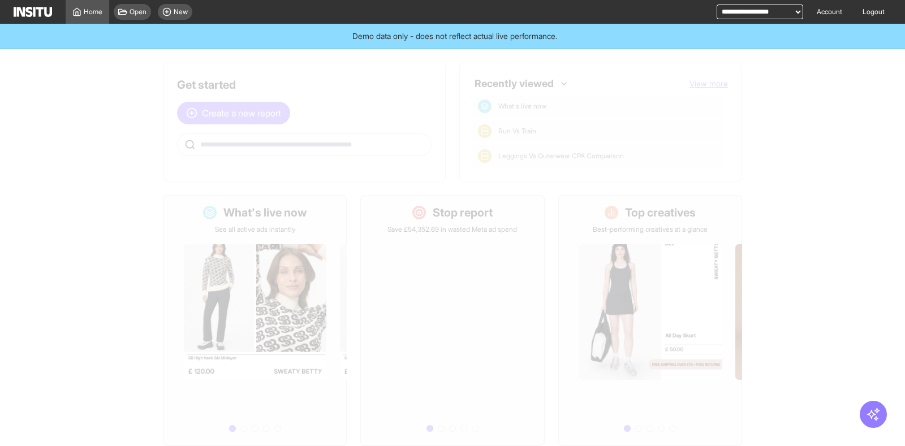
select select "**"
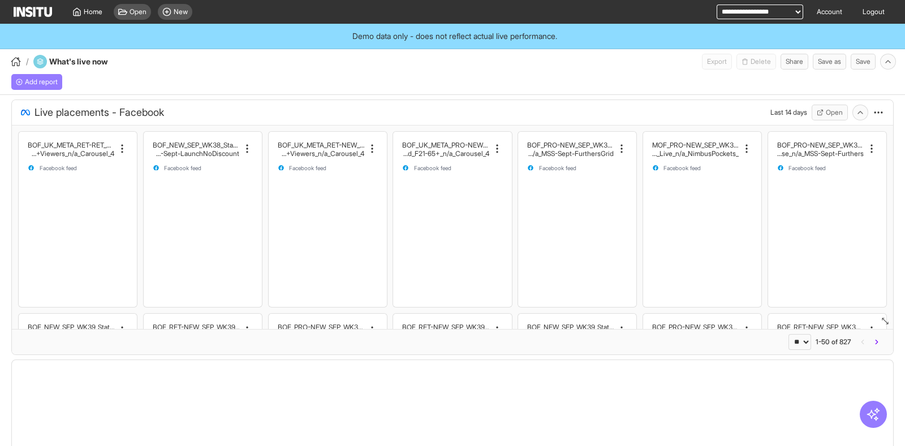
select select "**"
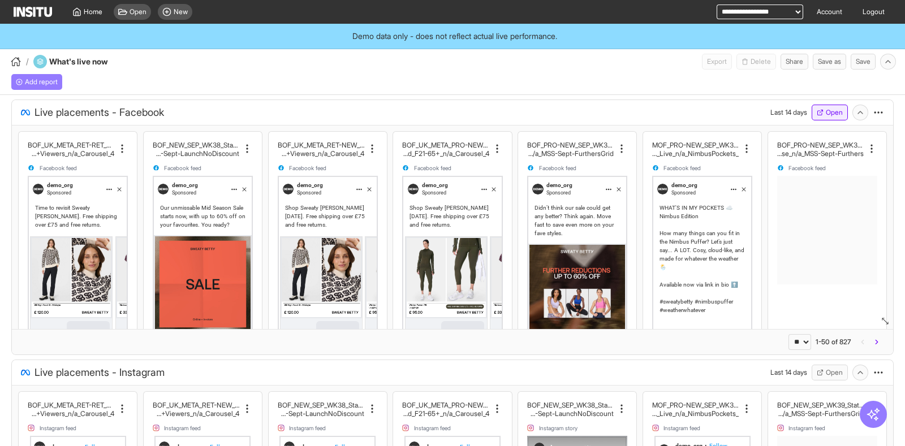
click at [825, 116] on button "Open" at bounding box center [830, 113] width 36 height 16
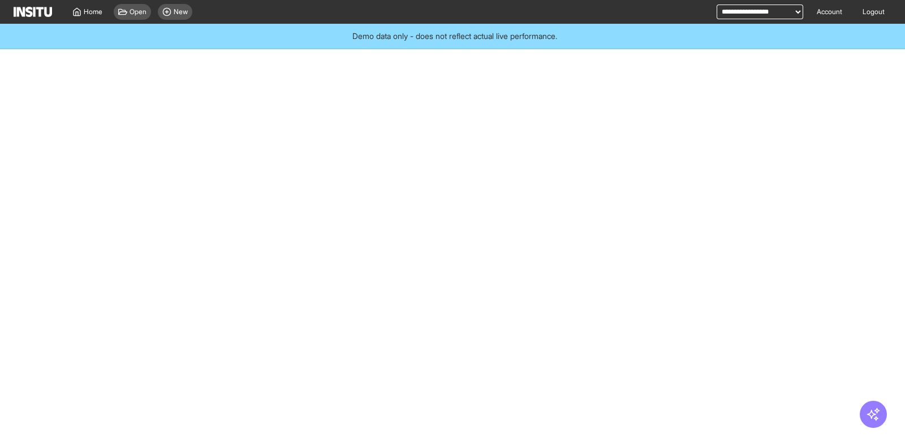
select select "**"
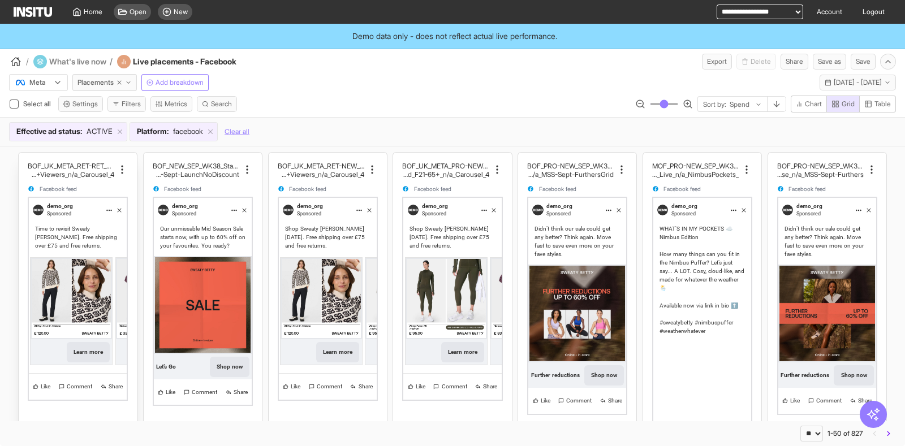
click at [84, 225] on div "Time to revisit Sweaty Betty. Free shipping over £75 and free returns." at bounding box center [77, 237] width 85 height 25
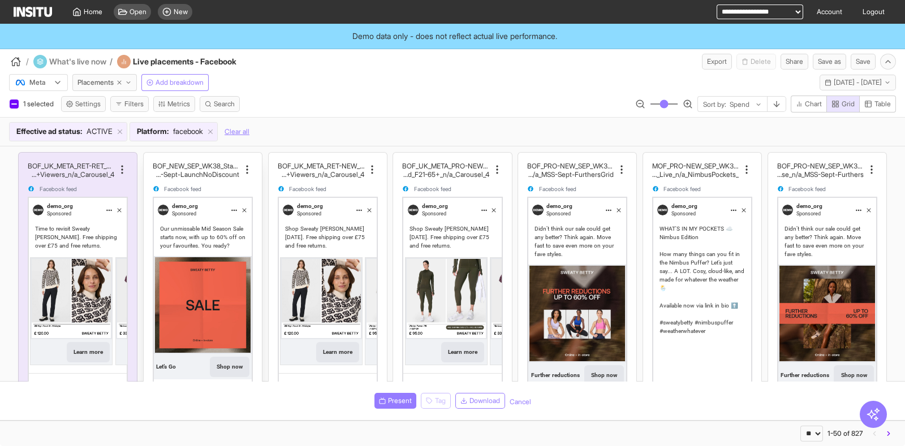
click at [204, 227] on div "Our unmissable Mid Season Sale starts now, with up to 60% off on your favourite…" at bounding box center [202, 237] width 85 height 25
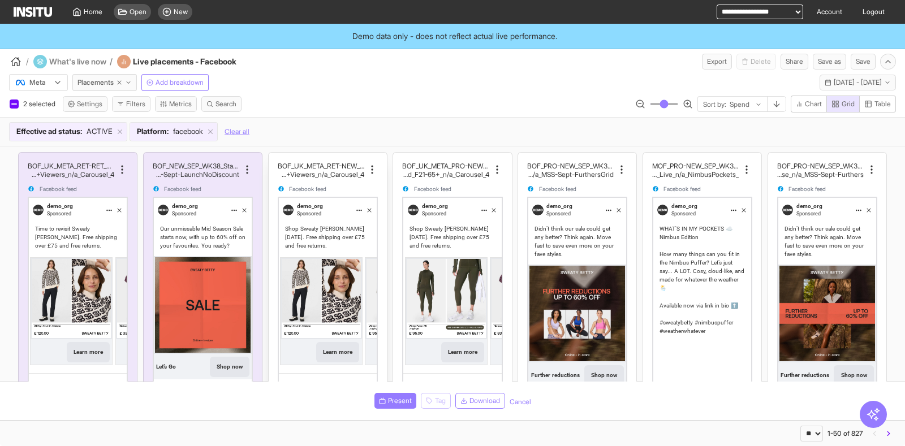
click at [345, 225] on div "Shop Sweaty Betty today. Free shipping over £75 and free returns." at bounding box center [327, 237] width 85 height 25
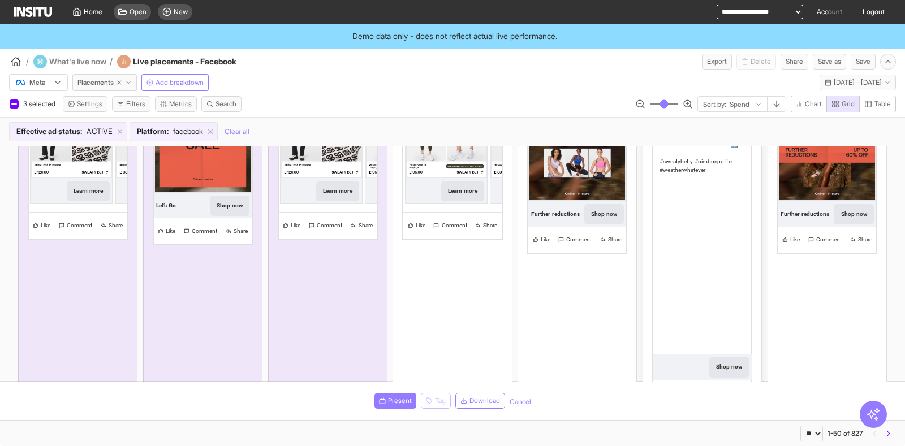
scroll to position [141, 0]
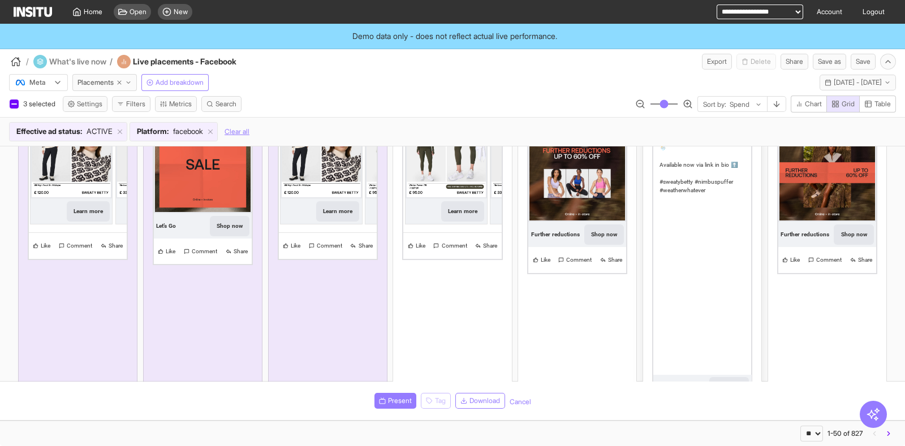
click at [701, 168] on div "WHAT'S IN MY POCKETS ☁️ Nimbus Edition How many things can you fit in the Nimbu…" at bounding box center [701, 139] width 85 height 111
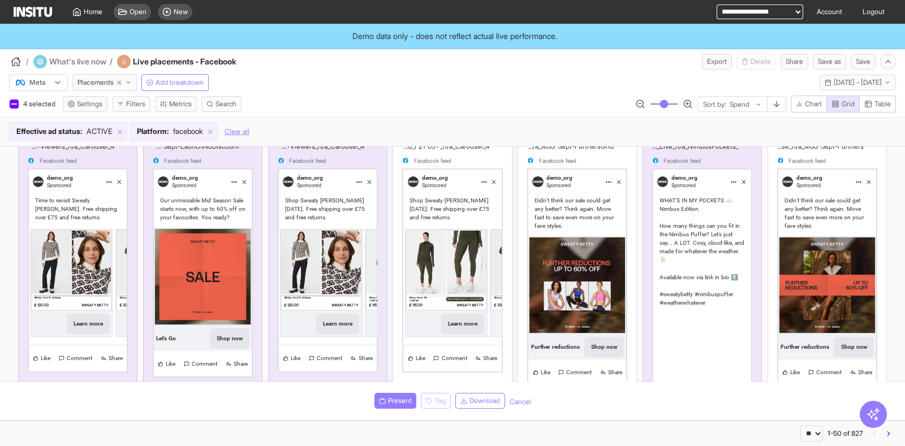
scroll to position [0, 0]
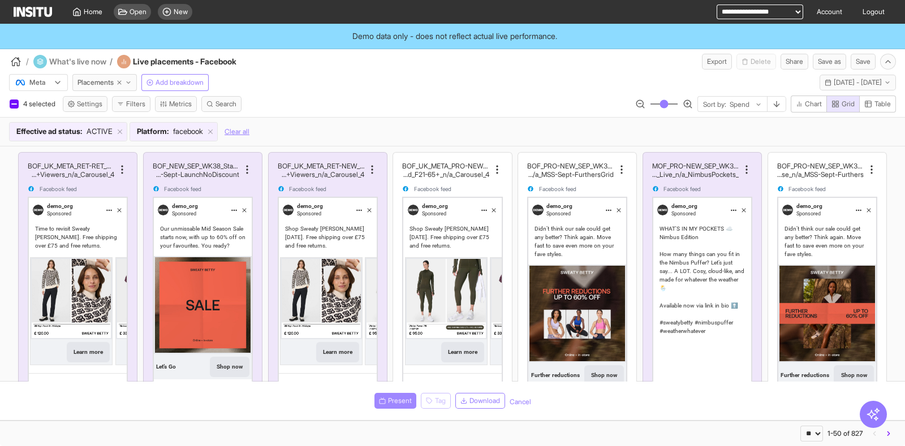
click at [382, 405] on button "Present" at bounding box center [395, 401] width 42 height 16
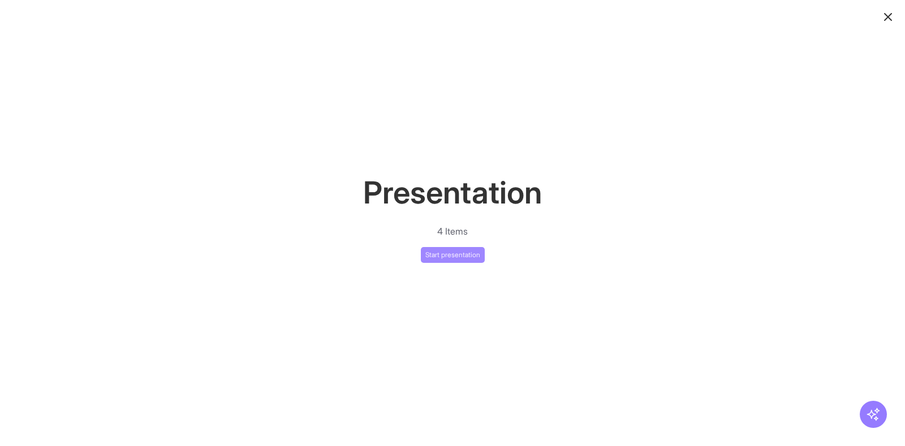
click at [451, 248] on button "Start presentation" at bounding box center [453, 255] width 64 height 16
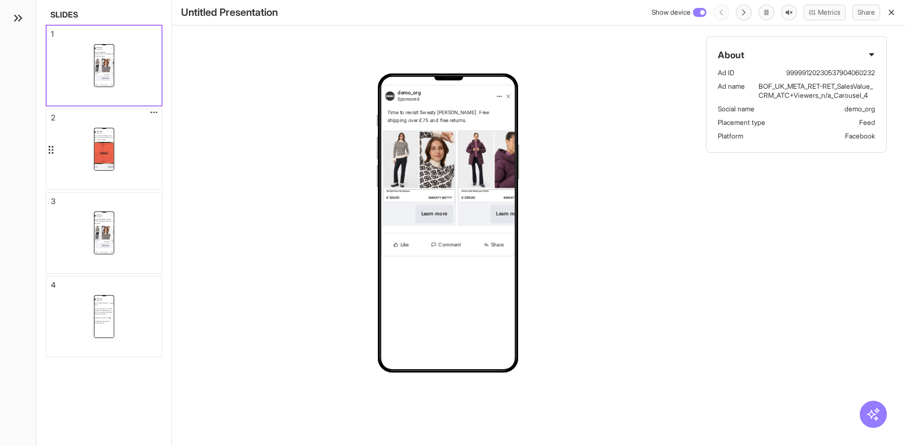
click at [127, 144] on div "demo_org Sponsored Our unmissable Mid Season Sale starts now, with up to 60% of…" at bounding box center [103, 149] width 115 height 80
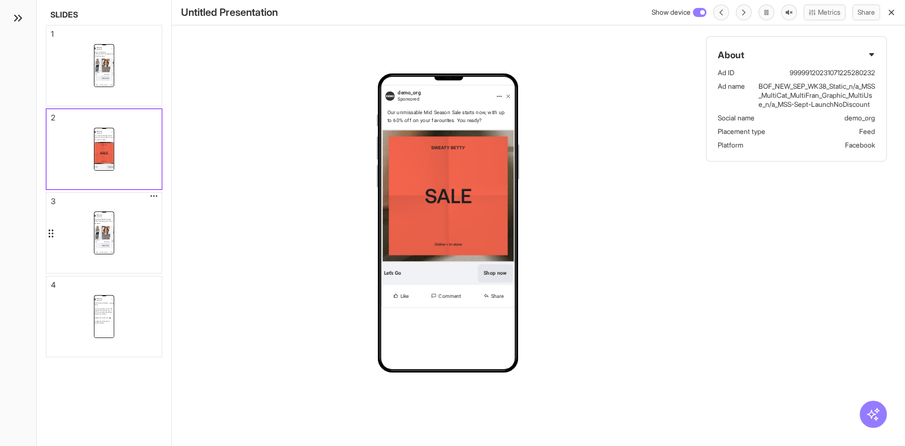
click at [130, 219] on div "demo_org Sponsored Shop Sweaty Betty today. Free shipping over £75 and free ret…" at bounding box center [103, 233] width 115 height 80
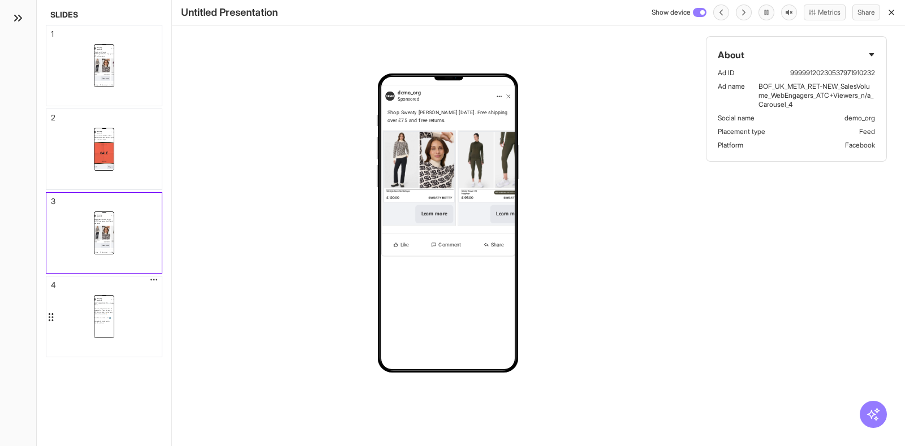
click at [136, 312] on div "demo_org Sponsored WHAT'S IN MY POCKETS ☁️ Nimbus Edition How many things can y…" at bounding box center [103, 317] width 115 height 80
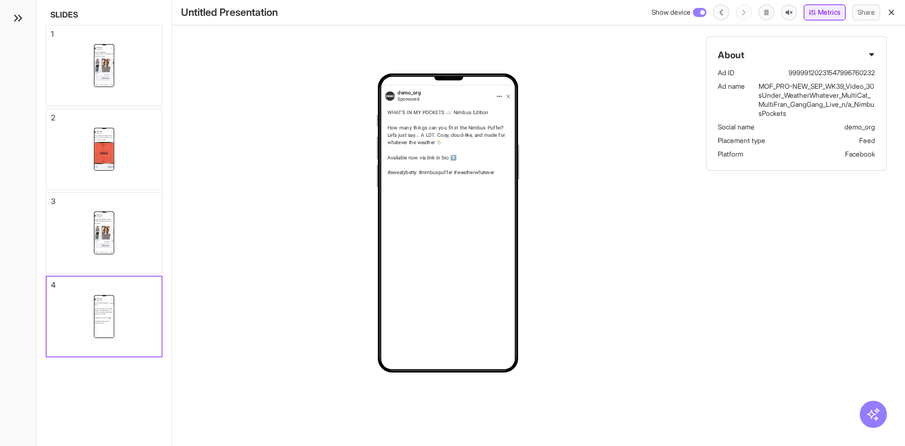
click at [833, 12] on button "Metrics" at bounding box center [825, 13] width 42 height 16
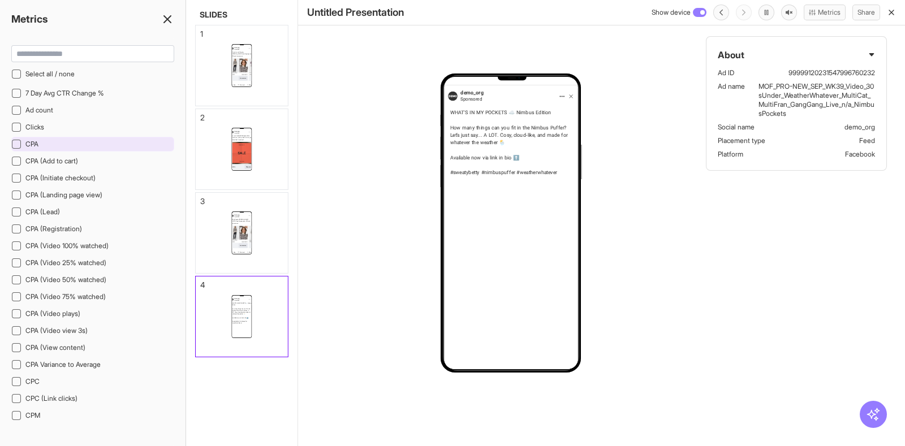
click at [40, 145] on div "CPA" at bounding box center [92, 144] width 163 height 15
click at [37, 140] on span "CPA" at bounding box center [31, 144] width 13 height 8
click at [163, 22] on icon at bounding box center [168, 19] width 14 height 14
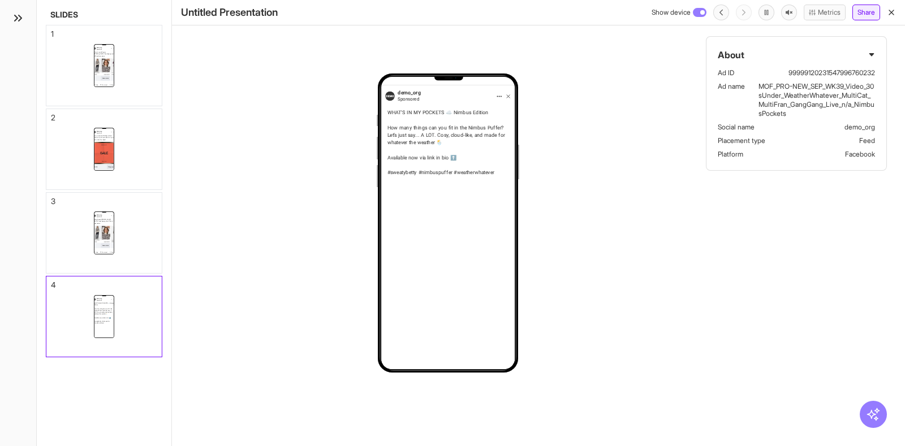
click at [856, 12] on button "Share" at bounding box center [866, 13] width 28 height 16
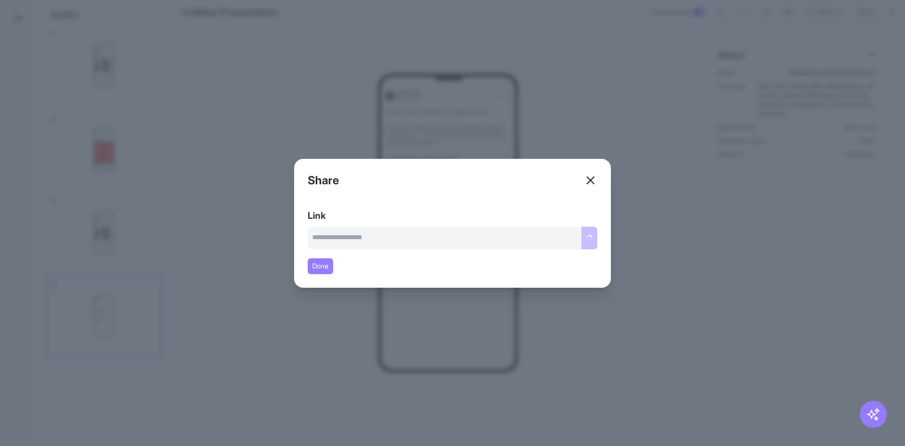
type input "**********"
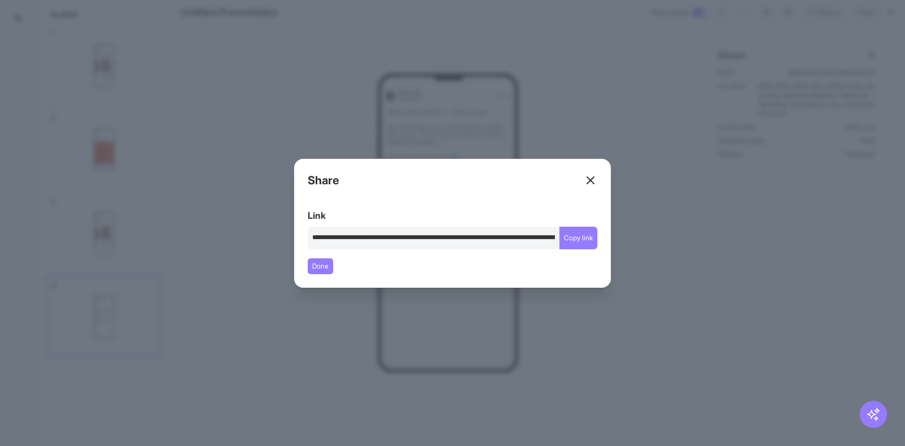
click at [588, 180] on icon at bounding box center [591, 181] width 14 height 14
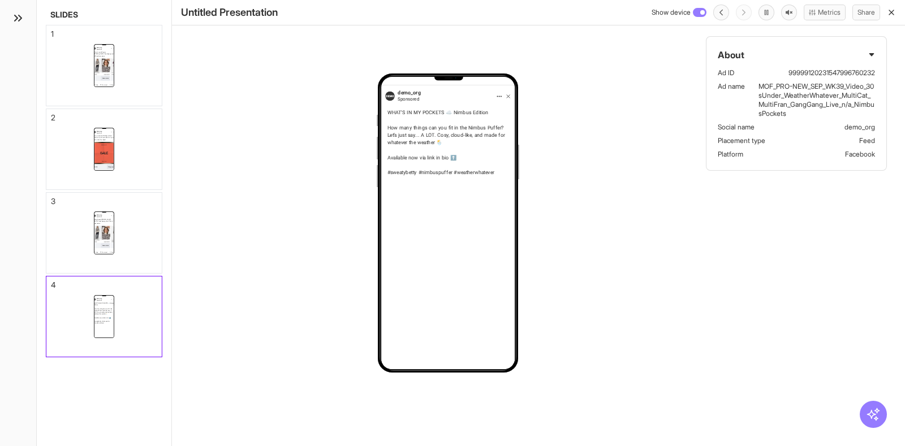
click at [894, 12] on icon "button" at bounding box center [891, 12] width 9 height 9
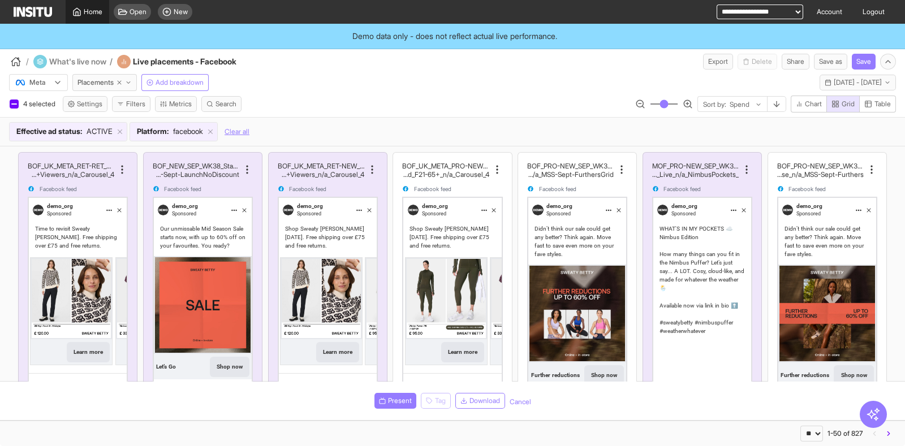
click at [89, 11] on span "Home" at bounding box center [93, 11] width 19 height 9
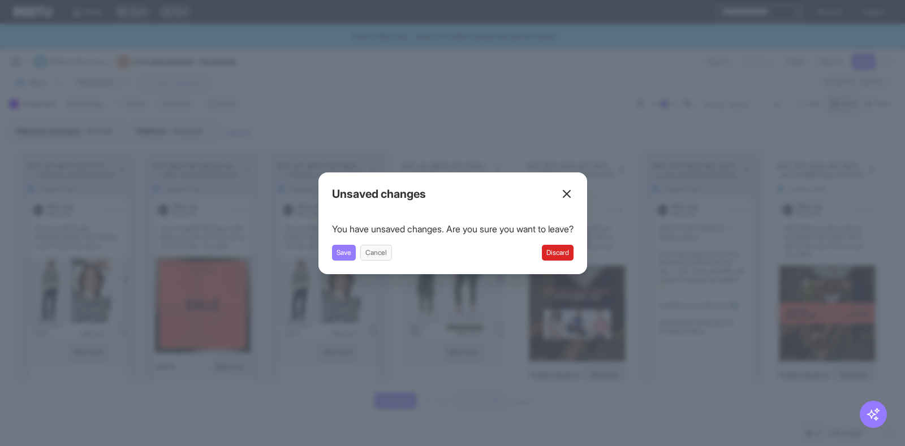
click at [572, 252] on button "Discard" at bounding box center [558, 253] width 32 height 16
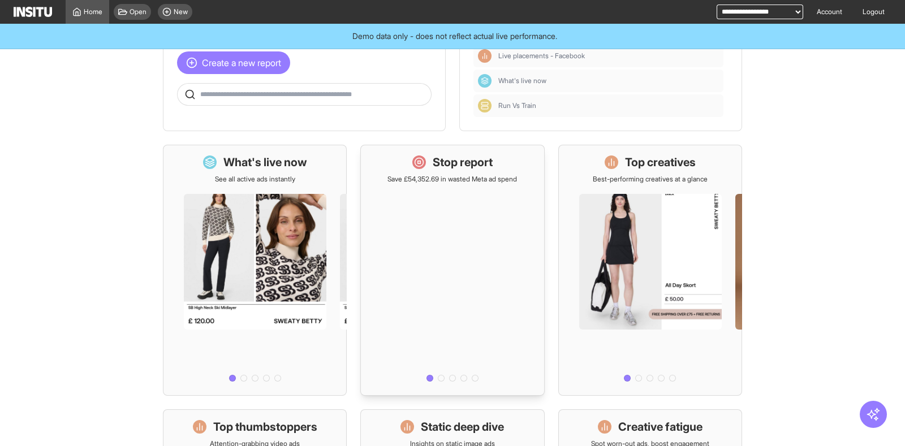
scroll to position [70, 0]
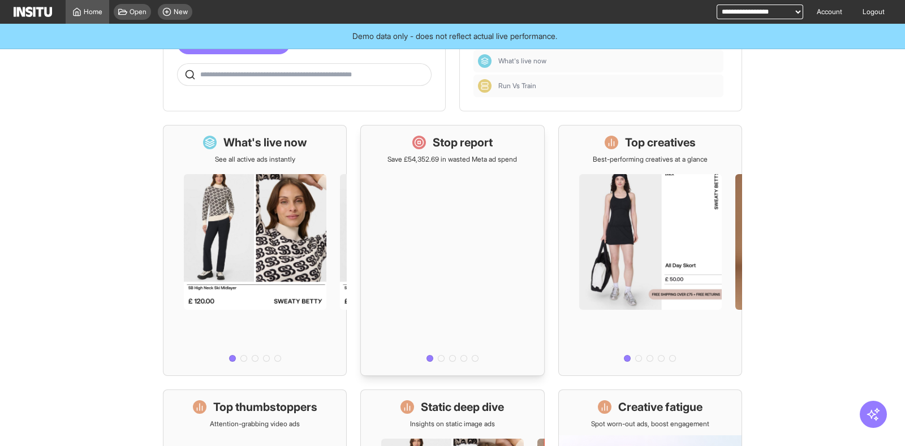
click at [429, 168] on div at bounding box center [452, 265] width 183 height 202
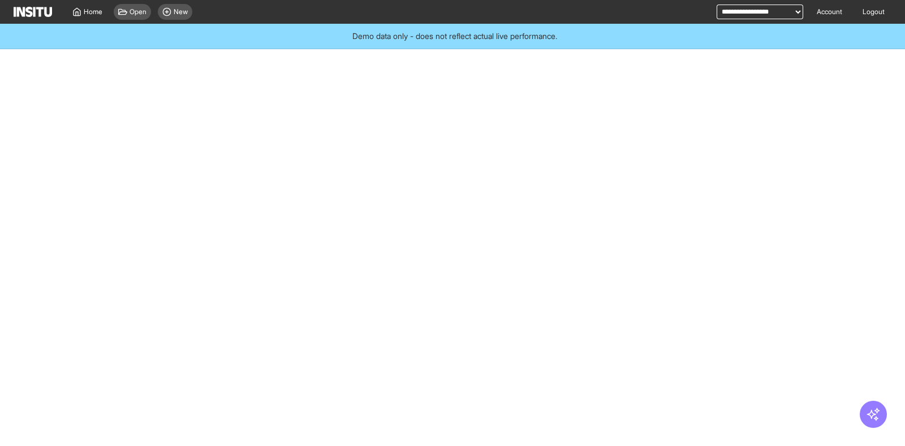
select select "**"
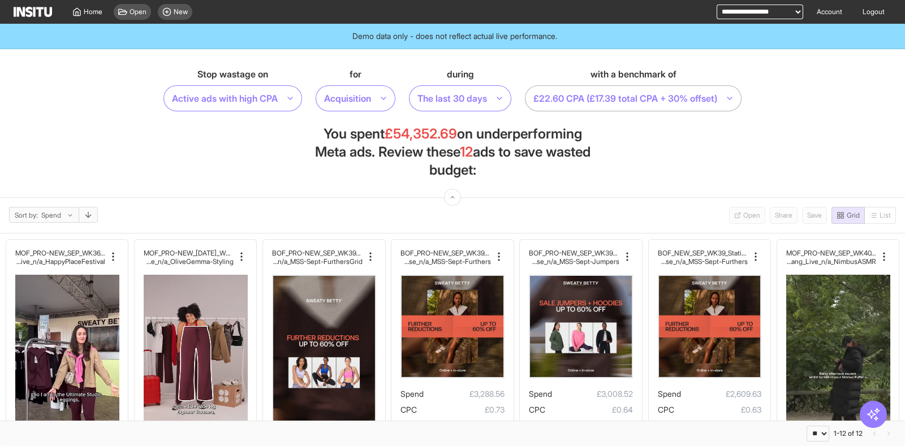
click at [628, 91] on div at bounding box center [625, 98] width 186 height 16
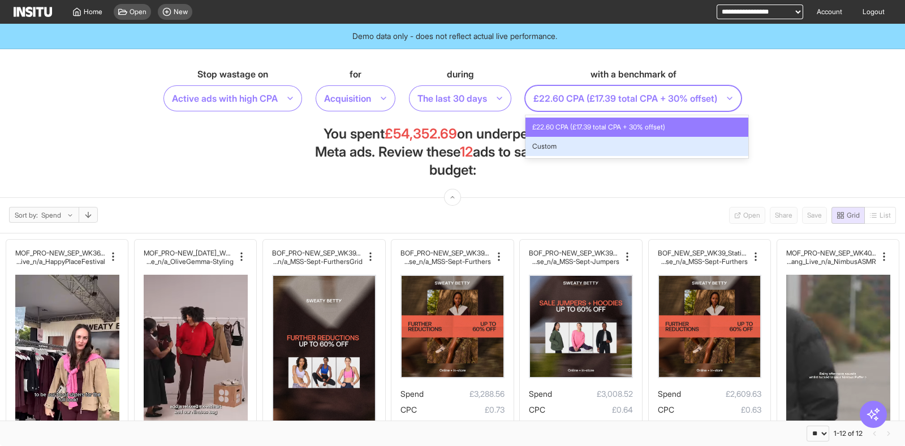
click at [601, 151] on span "Custom" at bounding box center [636, 146] width 209 height 10
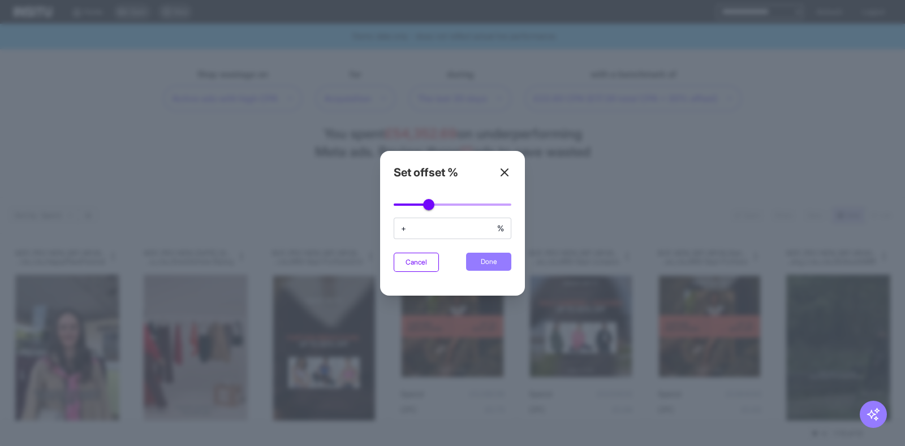
click at [508, 169] on line at bounding box center [504, 172] width 7 height 7
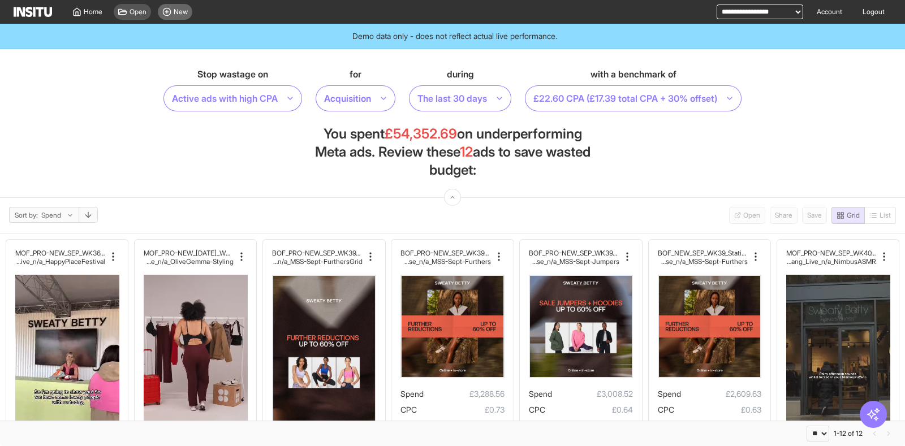
click at [182, 11] on span "New" at bounding box center [181, 11] width 14 height 9
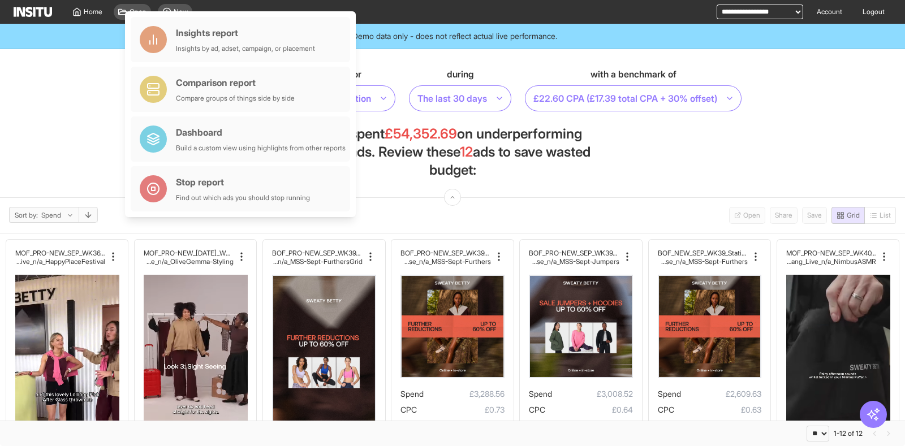
click at [631, 169] on section "Stop wastage on Active ads with high CPA for Acquisition during The last 30 day…" at bounding box center [452, 123] width 905 height 149
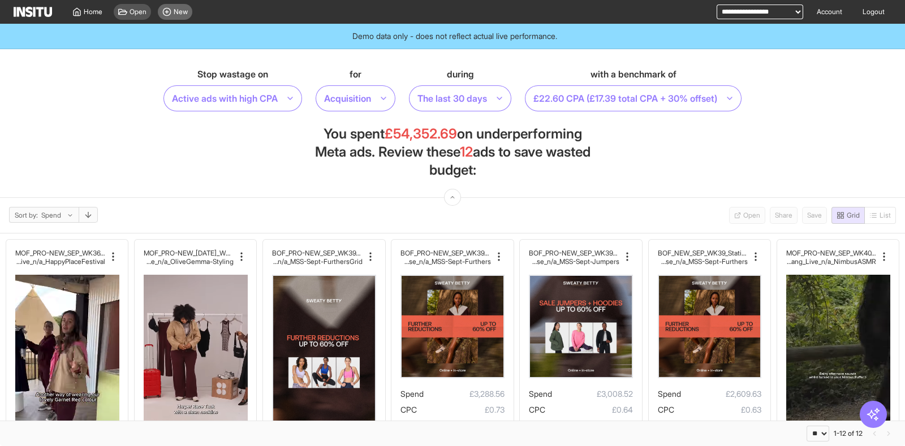
click at [172, 15] on div "New" at bounding box center [175, 12] width 34 height 16
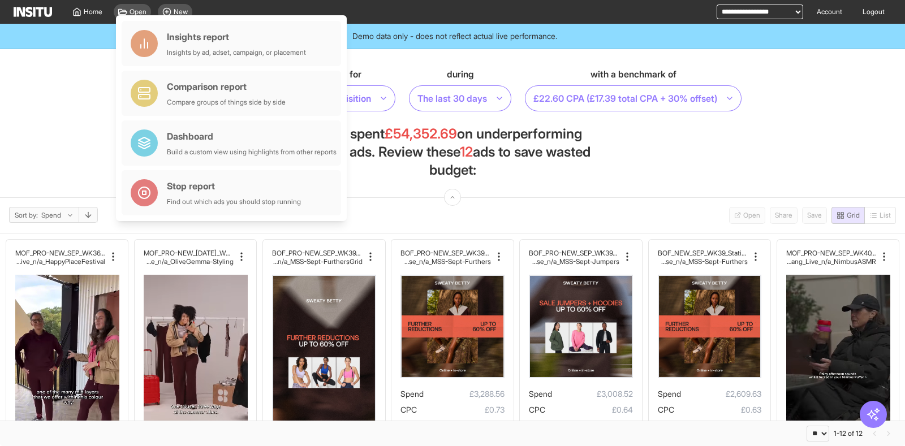
click at [603, 144] on section "Stop wastage on Active ads with high CPA for Acquisition during The last 30 day…" at bounding box center [452, 123] width 905 height 149
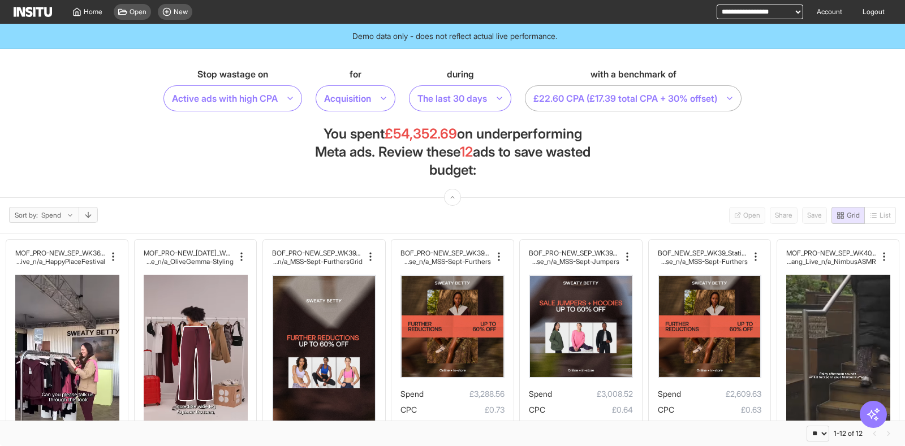
click at [635, 100] on div at bounding box center [625, 98] width 186 height 16
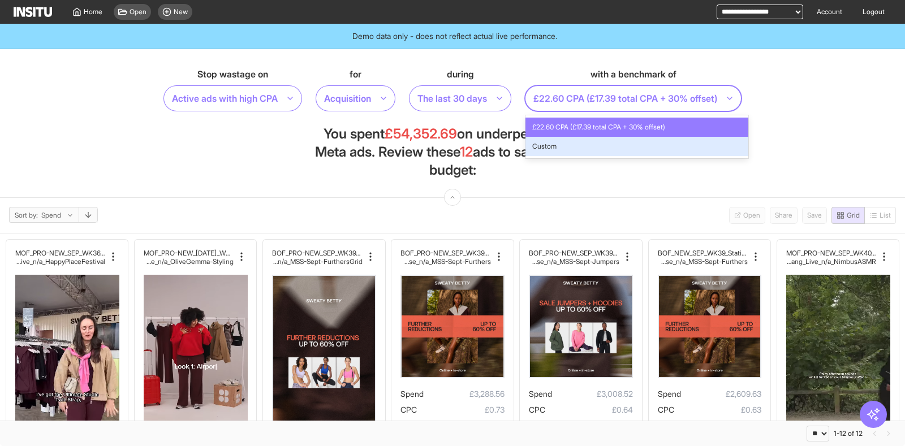
click at [592, 180] on section "Stop wastage on Active ads with high CPA for Acquisition during The last 30 day…" at bounding box center [452, 123] width 905 height 149
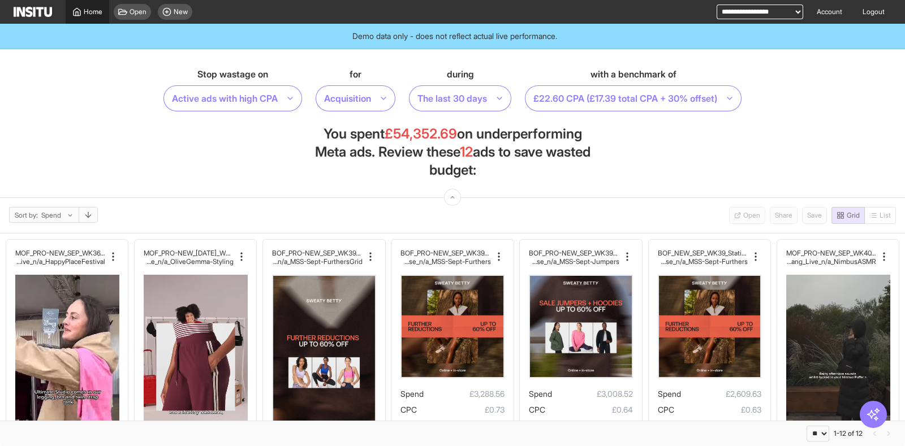
click at [87, 15] on span "Home" at bounding box center [93, 11] width 19 height 9
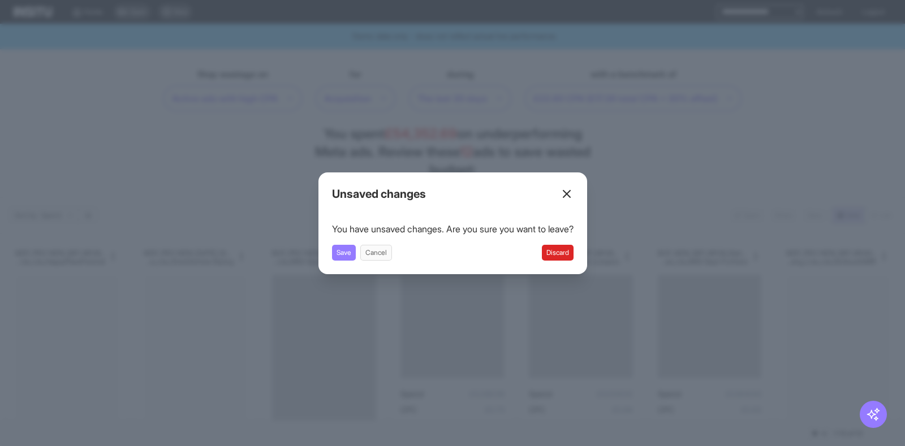
click at [571, 253] on button "Discard" at bounding box center [558, 253] width 32 height 16
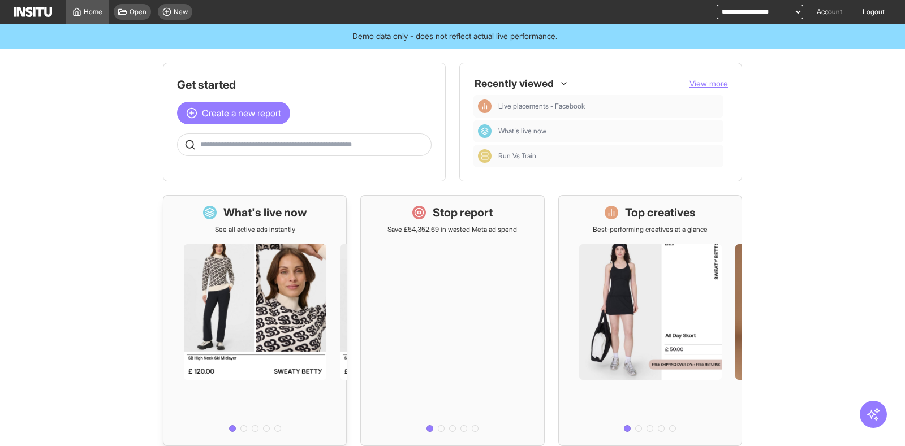
scroll to position [212, 0]
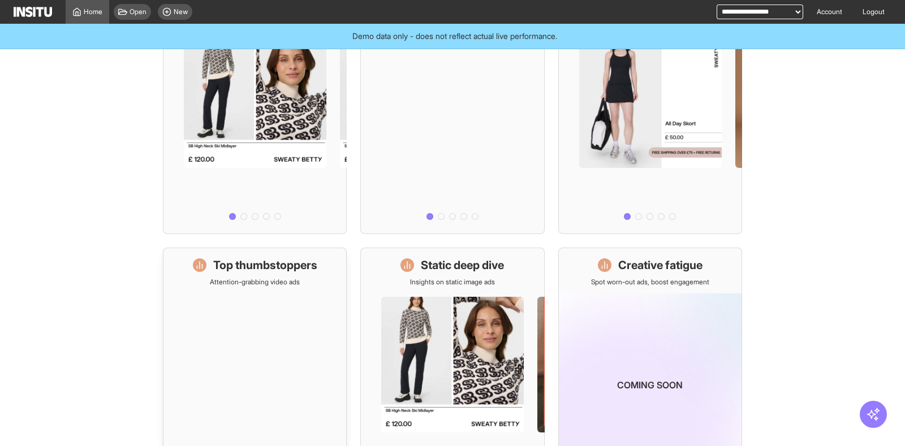
click at [249, 275] on div "Top thumbstoppers Attention-grabbing video ads" at bounding box center [255, 271] width 124 height 29
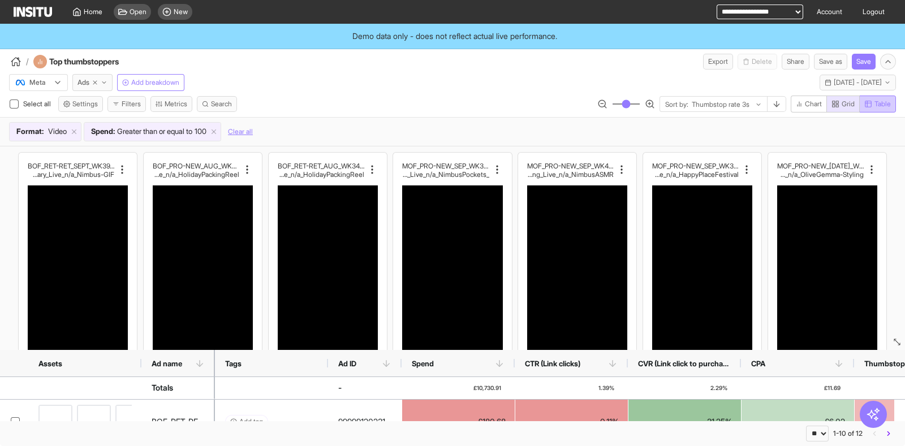
click at [883, 101] on span "Table" at bounding box center [882, 104] width 16 height 9
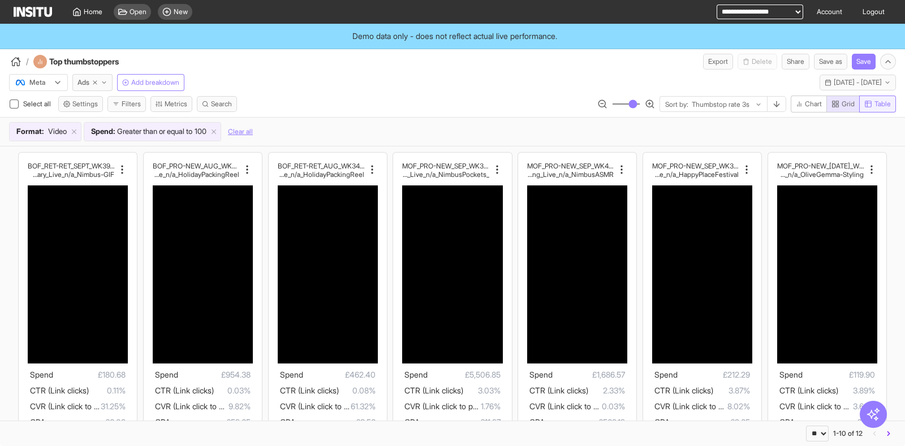
click at [885, 102] on span "Table" at bounding box center [882, 104] width 16 height 9
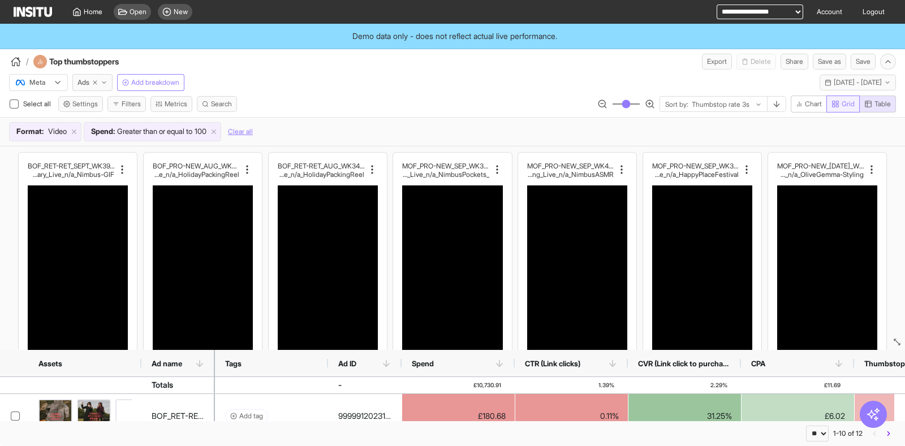
click at [843, 103] on span "Grid" at bounding box center [847, 104] width 13 height 9
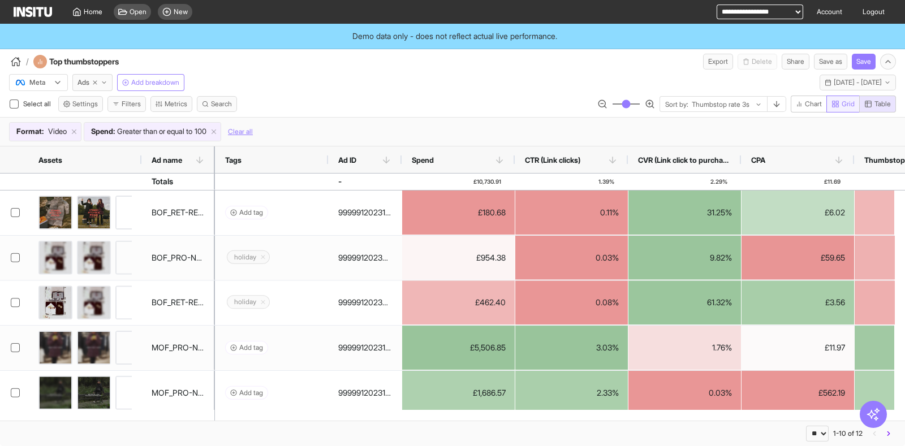
click at [845, 102] on span "Grid" at bounding box center [847, 104] width 13 height 9
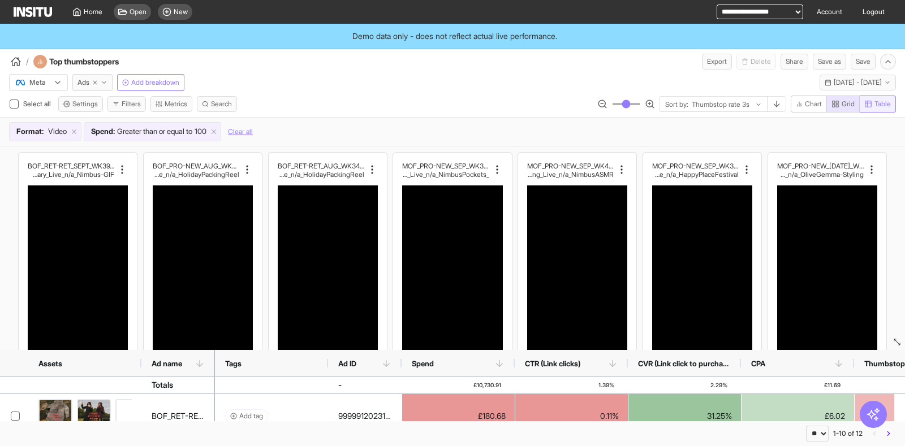
click at [880, 101] on span "Table" at bounding box center [882, 104] width 16 height 9
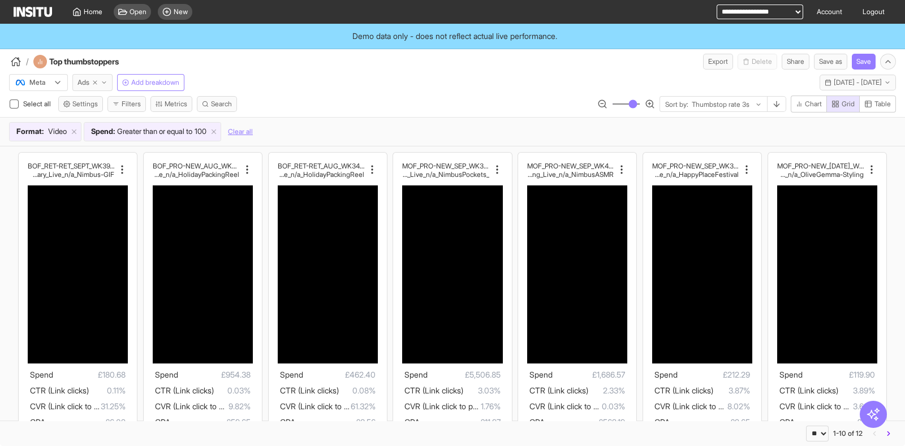
click at [88, 80] on span "Ads" at bounding box center [83, 82] width 12 height 9
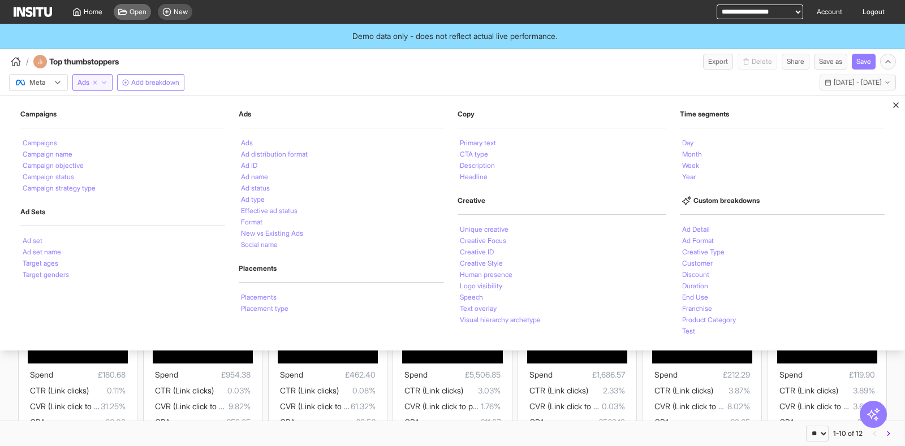
click at [130, 14] on span "Open" at bounding box center [138, 11] width 17 height 9
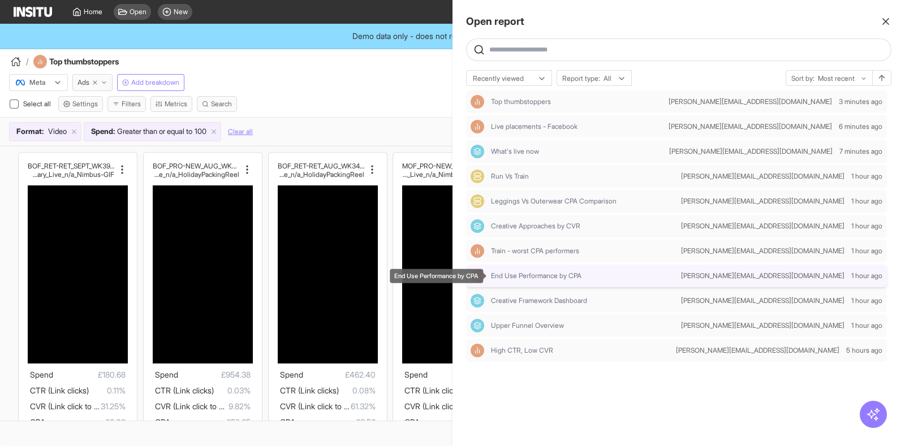
click at [519, 278] on span "End Use Performance by CPA" at bounding box center [536, 275] width 90 height 9
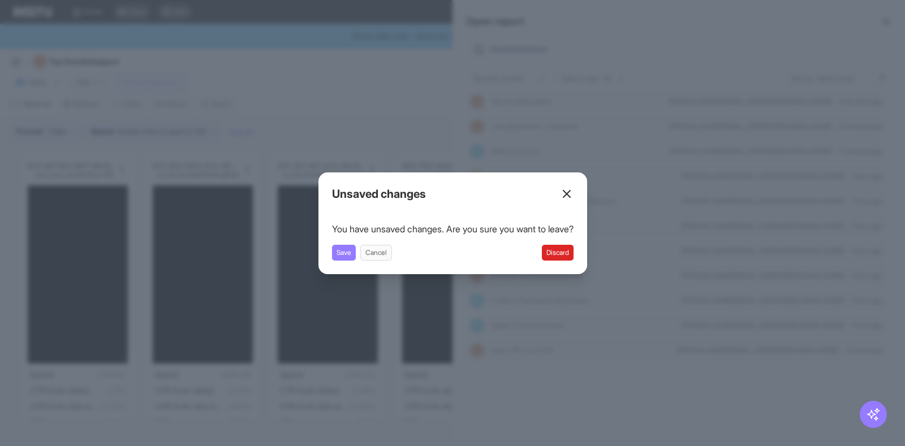
click at [563, 254] on button "Discard" at bounding box center [558, 253] width 32 height 16
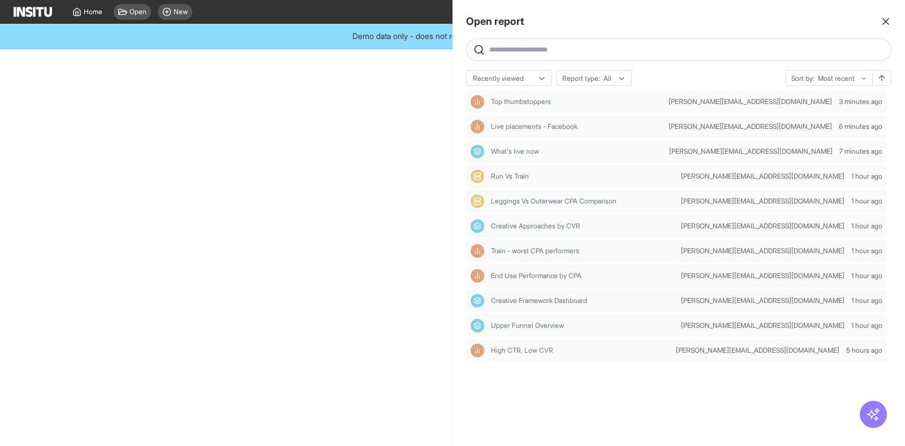
click at [391, 108] on div at bounding box center [452, 223] width 905 height 446
select select "**"
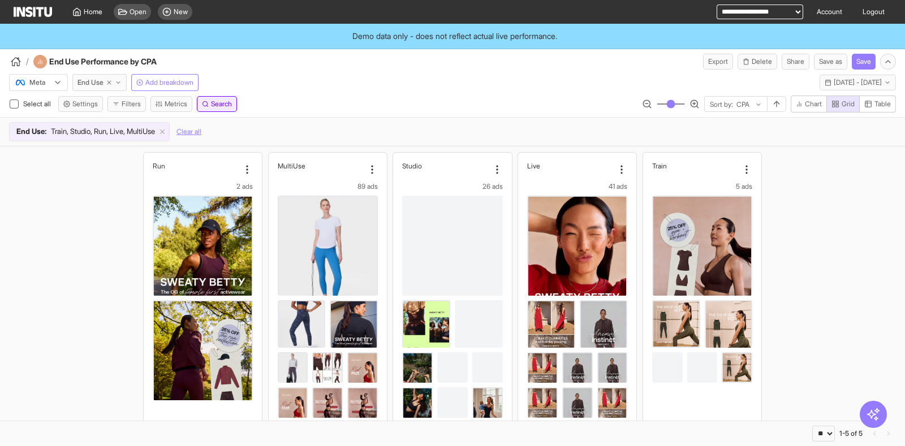
click at [223, 106] on span "Search" at bounding box center [221, 104] width 21 height 9
click at [275, 91] on div "**********" at bounding box center [452, 108] width 905 height 76
click at [225, 105] on span "Search" at bounding box center [221, 104] width 21 height 9
drag, startPoint x: 74, startPoint y: 119, endPoint x: 82, endPoint y: 119, distance: 8.5
click at [74, 119] on select "**********" at bounding box center [45, 118] width 59 height 16
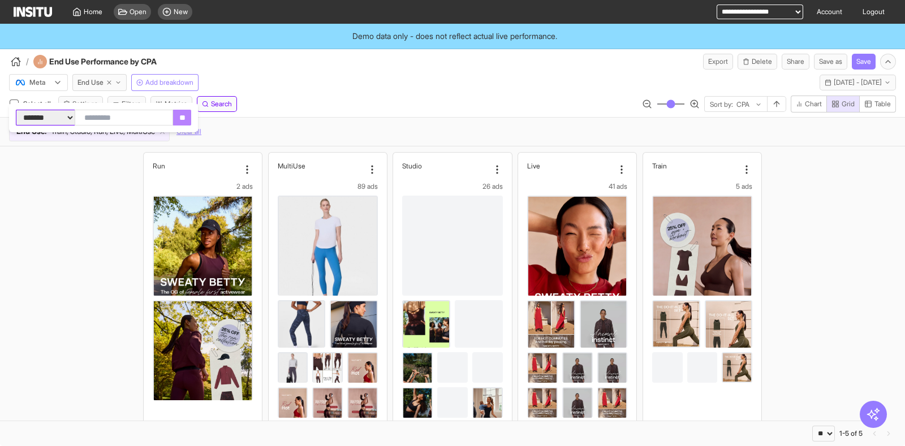
drag, startPoint x: 69, startPoint y: 118, endPoint x: 139, endPoint y: 113, distance: 70.3
click at [70, 118] on select "**********" at bounding box center [45, 118] width 59 height 16
click at [343, 89] on div "Meta End Use Add breakdown Fri 1 - Sun 31 Aug, 2025 1 Aug 25 - 31 Aug 25" at bounding box center [452, 80] width 905 height 21
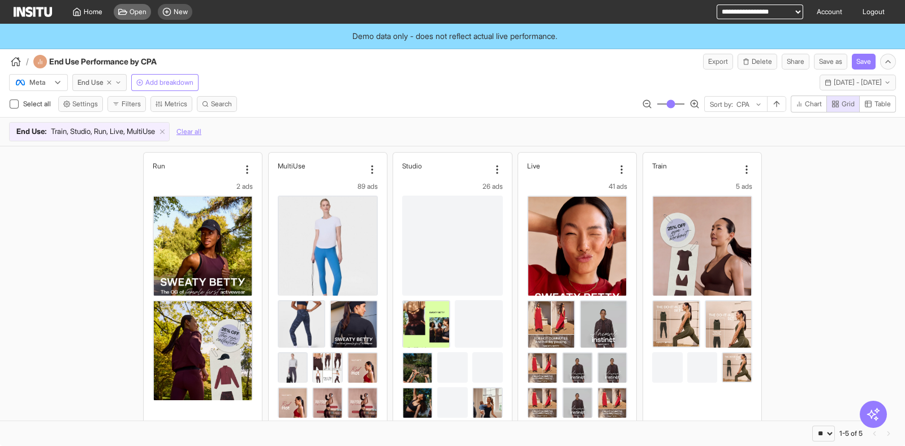
click at [139, 16] on div "Open" at bounding box center [132, 12] width 37 height 16
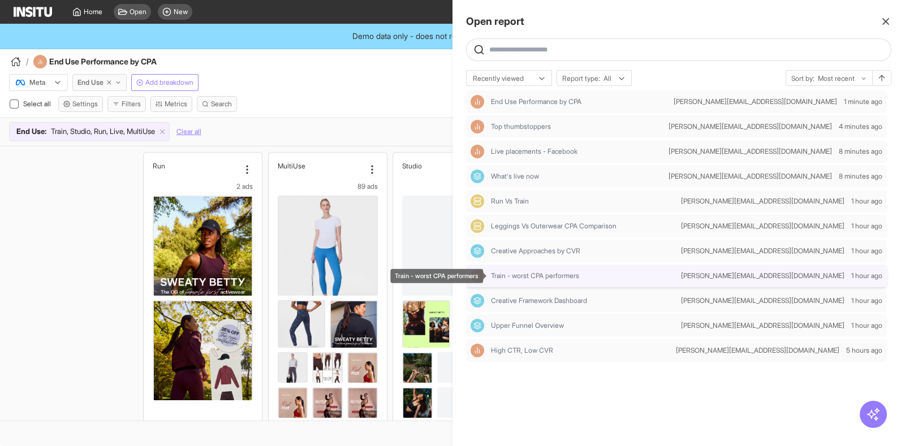
click at [525, 277] on span "Train - worst CPA performers" at bounding box center [535, 275] width 88 height 9
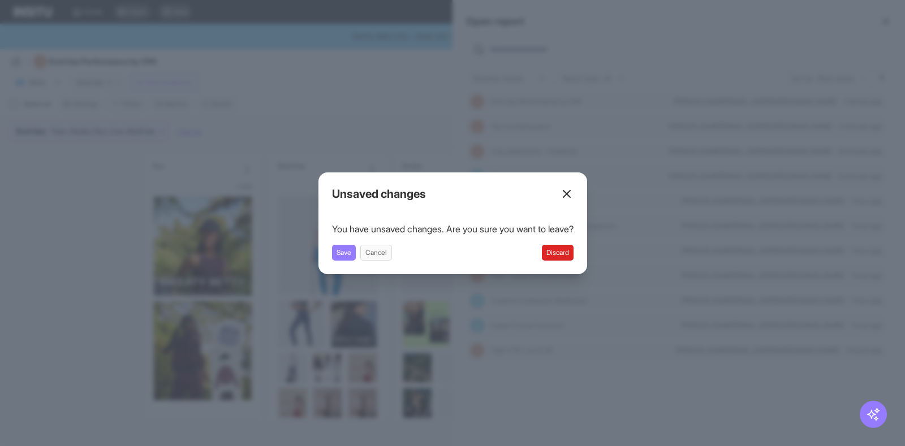
click at [568, 254] on button "Discard" at bounding box center [558, 253] width 32 height 16
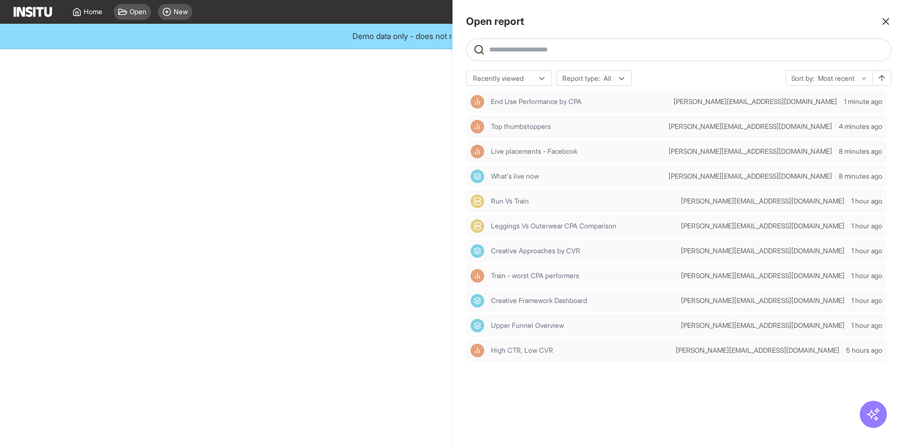
click at [399, 101] on div at bounding box center [452, 223] width 905 height 446
select select "**"
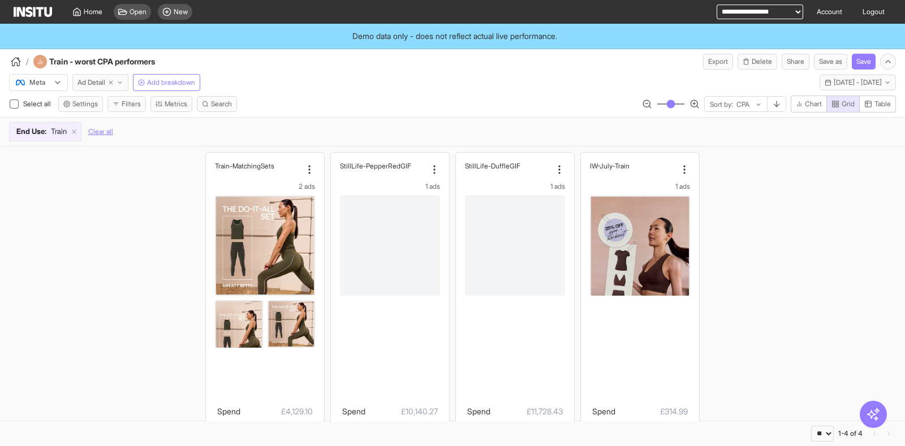
click at [87, 82] on span "Ad Detail" at bounding box center [91, 82] width 28 height 9
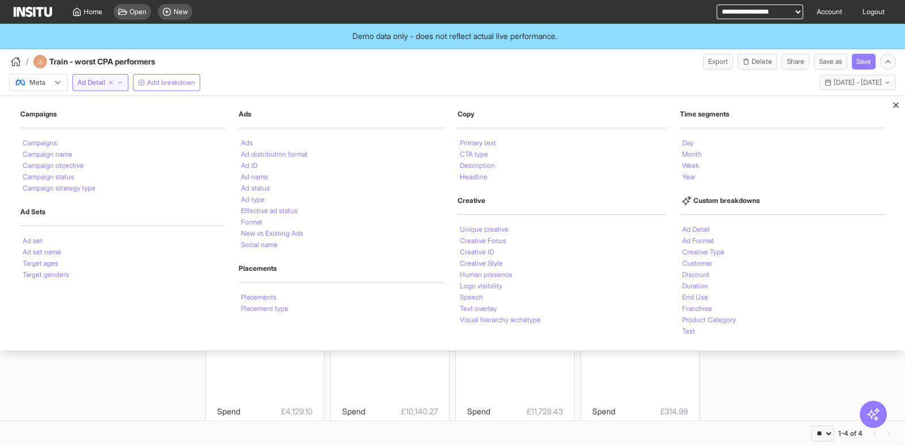
click at [772, 390] on div "Train-MatchingSets 2 ads Spend £4,129.10 CPM £6.18 CTR (Link clicks) 0.57% CVR …" at bounding box center [452, 333] width 905 height 375
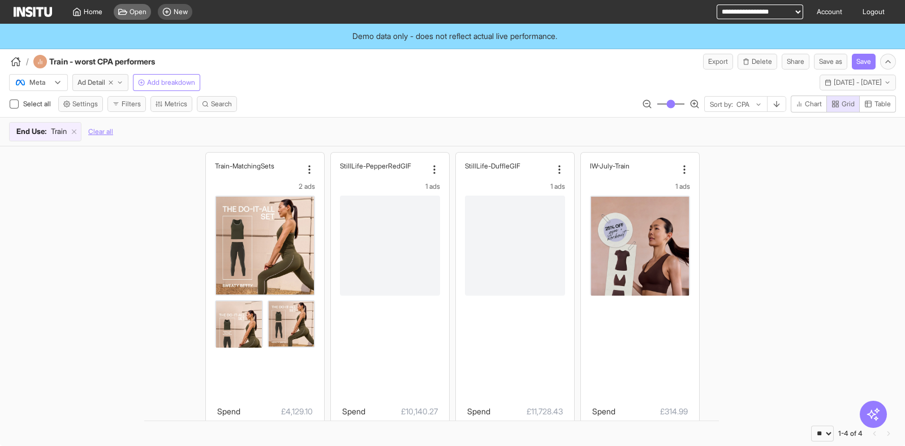
click at [140, 11] on span "Open" at bounding box center [138, 11] width 17 height 9
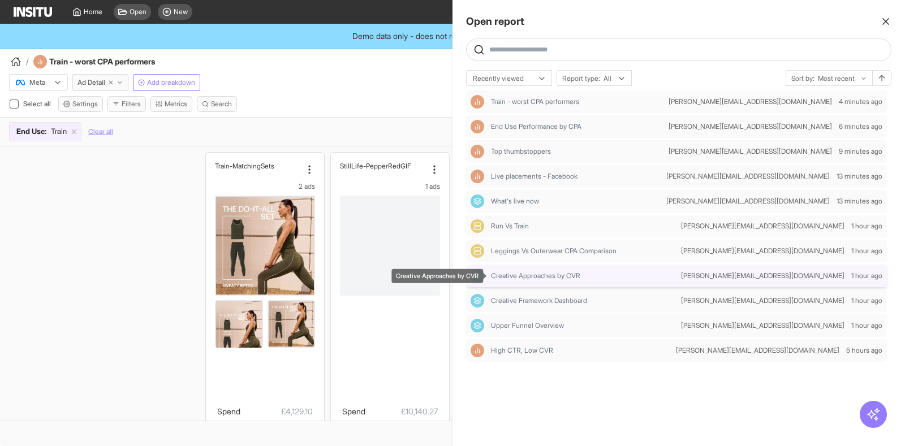
click at [537, 278] on span "Creative Approaches by CVR" at bounding box center [535, 275] width 89 height 9
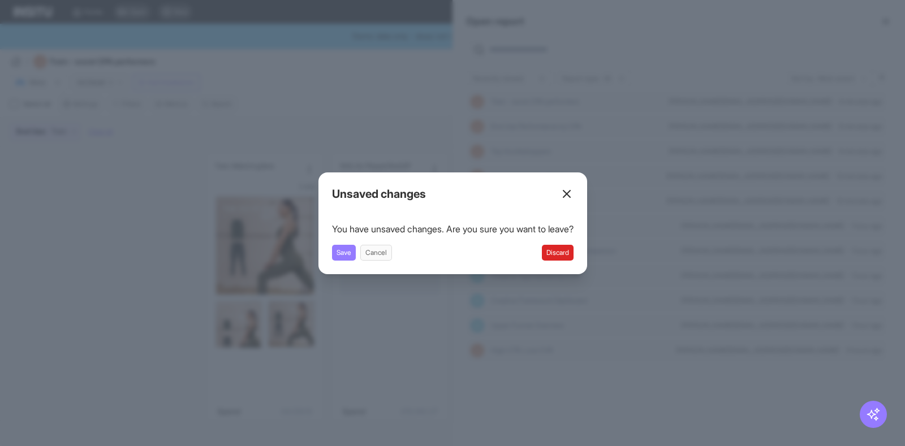
click at [568, 254] on button "Discard" at bounding box center [558, 253] width 32 height 16
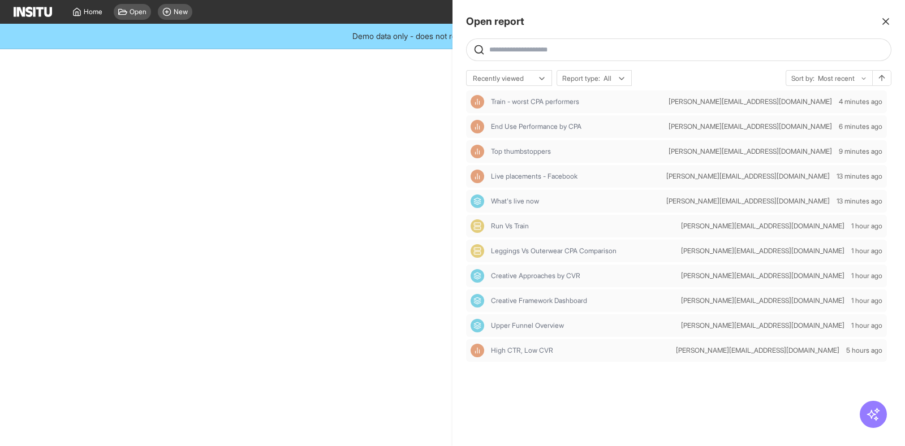
select select "**"
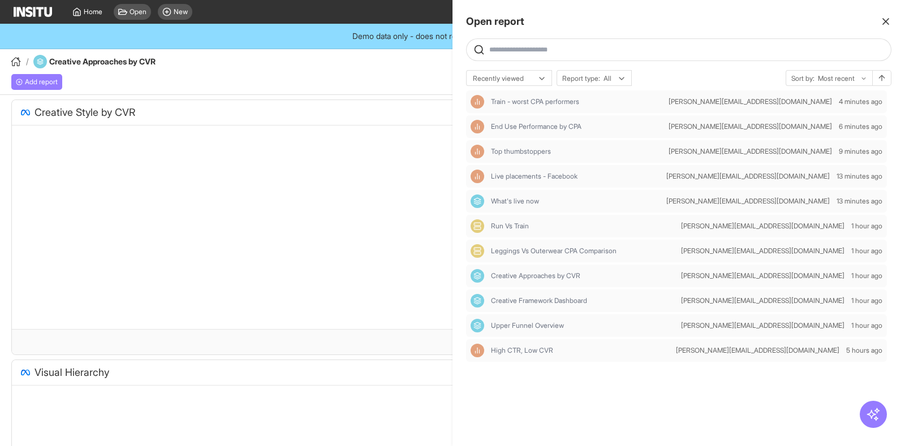
click at [378, 74] on div at bounding box center [452, 223] width 905 height 446
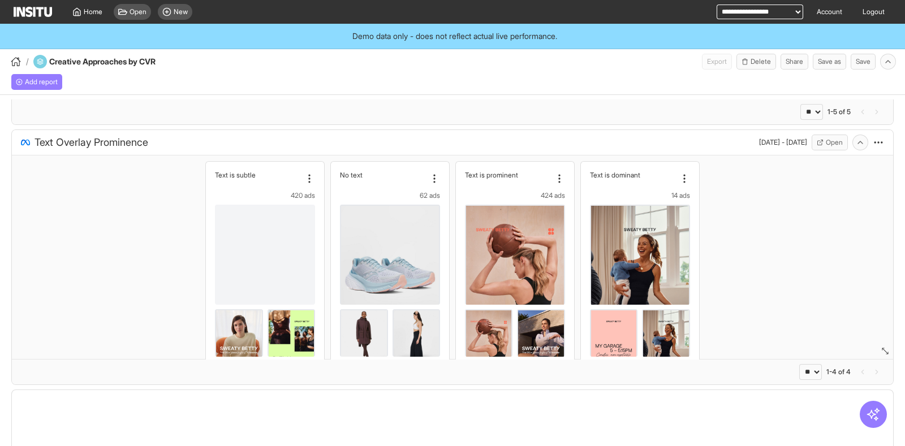
select select "**"
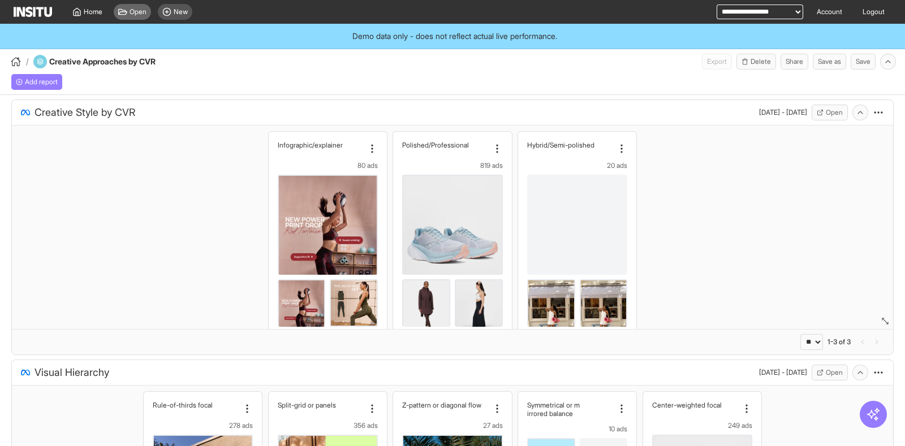
click at [130, 14] on span "Open" at bounding box center [138, 11] width 17 height 9
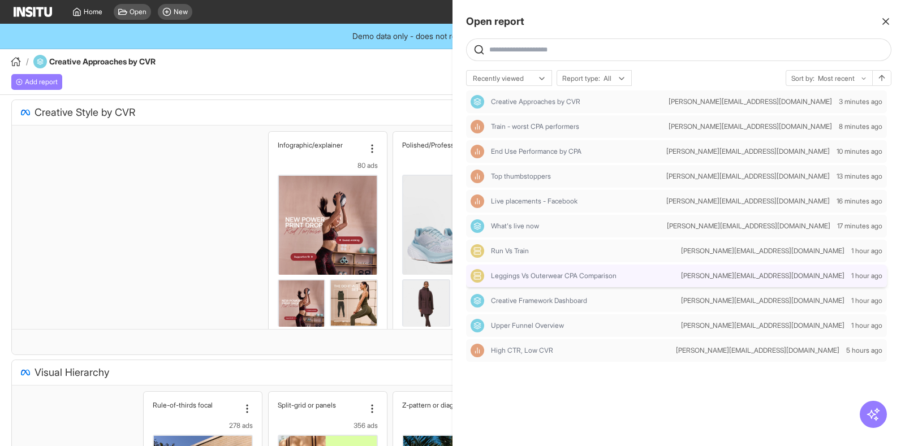
click at [567, 281] on div "Leggings Vs Outerwear CPA Comparison" at bounding box center [574, 276] width 206 height 14
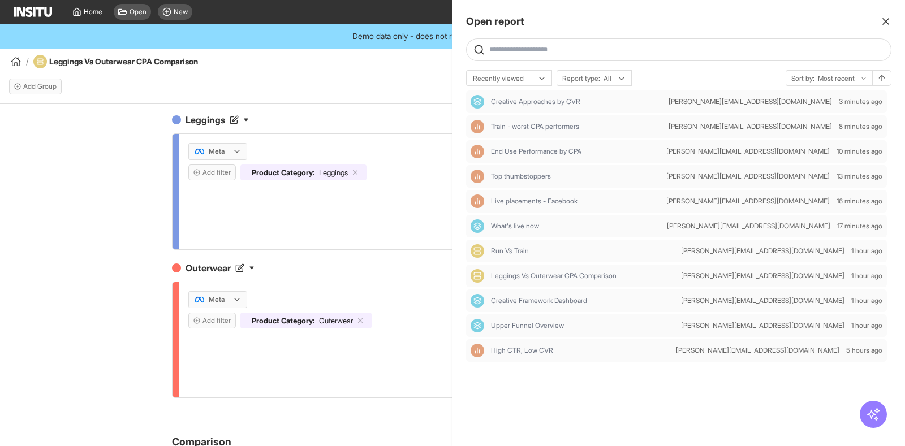
click at [243, 74] on div at bounding box center [452, 223] width 905 height 446
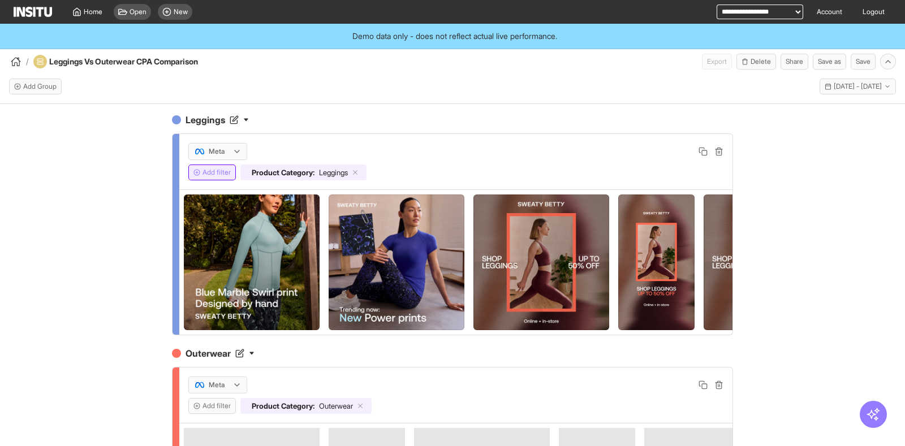
click at [198, 174] on button "Add filter" at bounding box center [212, 173] width 48 height 16
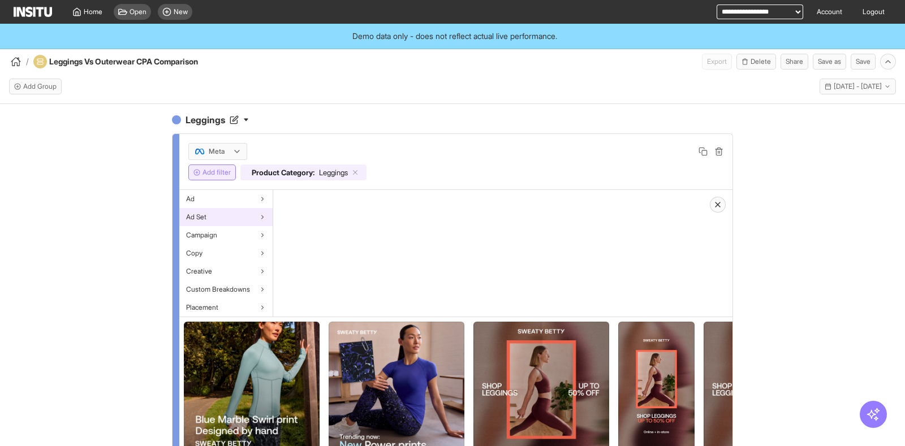
click at [219, 218] on div "Ad Set" at bounding box center [225, 217] width 93 height 18
click at [219, 217] on div "Ad Set" at bounding box center [225, 217] width 93 height 18
click at [218, 234] on div "Campaign" at bounding box center [225, 235] width 93 height 18
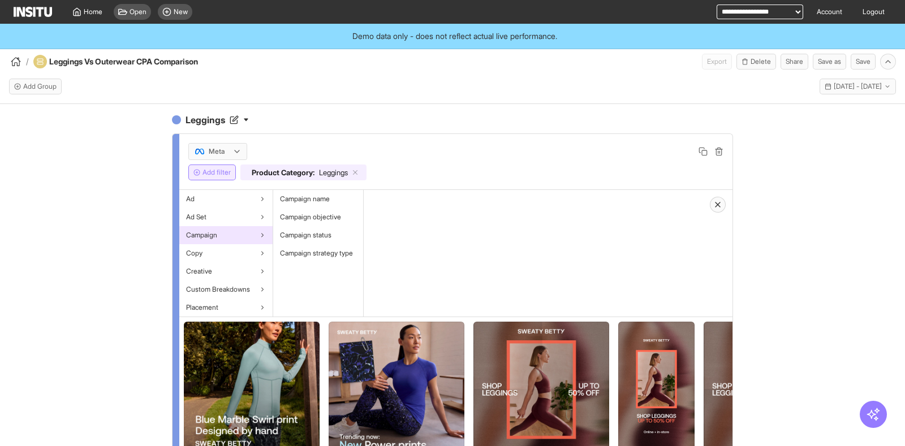
click at [197, 170] on button "Add filter" at bounding box center [212, 173] width 48 height 16
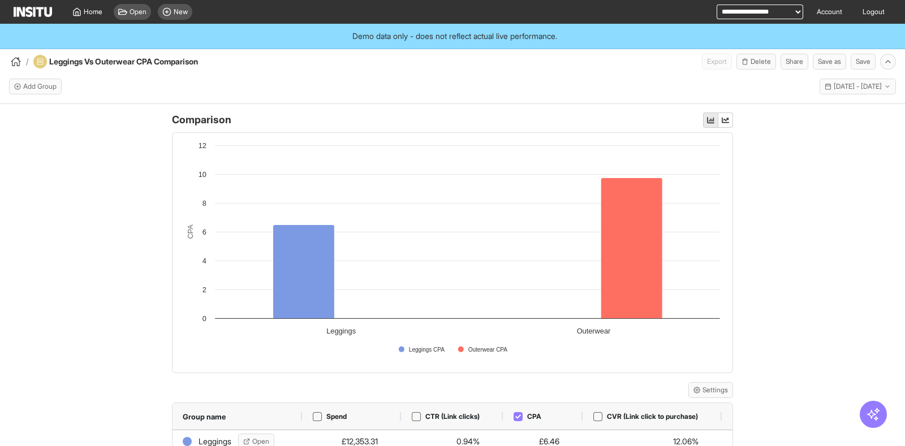
scroll to position [474, 0]
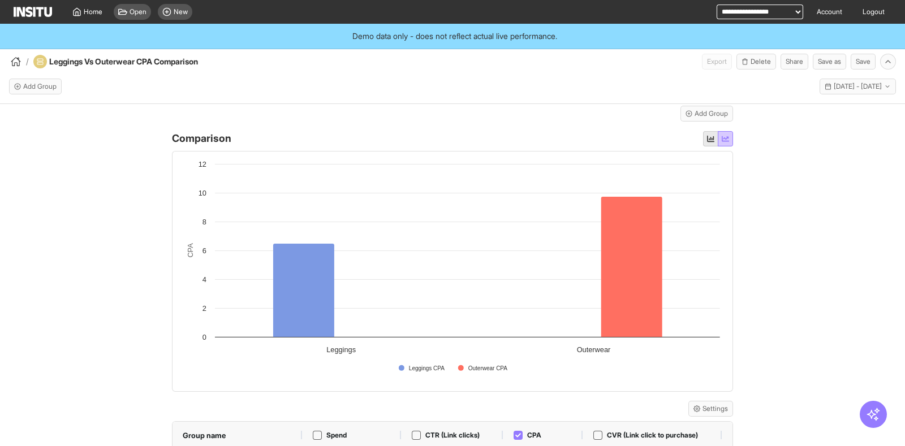
click at [724, 146] on button "button" at bounding box center [725, 138] width 15 height 15
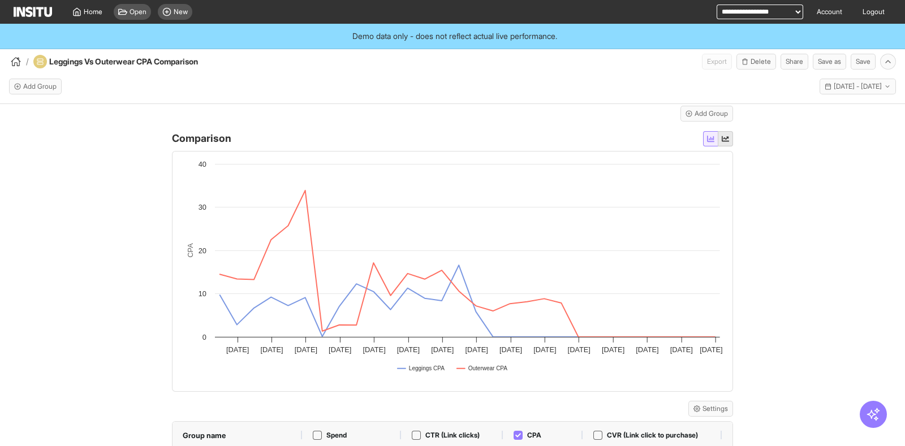
click at [707, 141] on icon "button" at bounding box center [710, 138] width 7 height 6
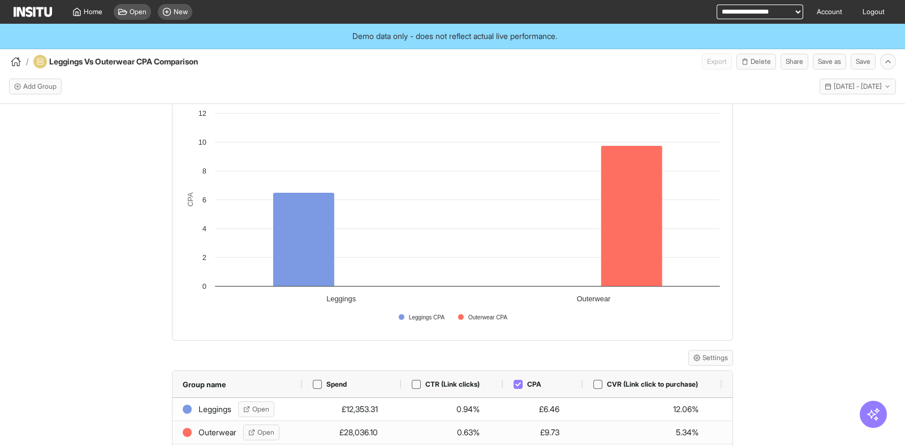
scroll to position [545, 0]
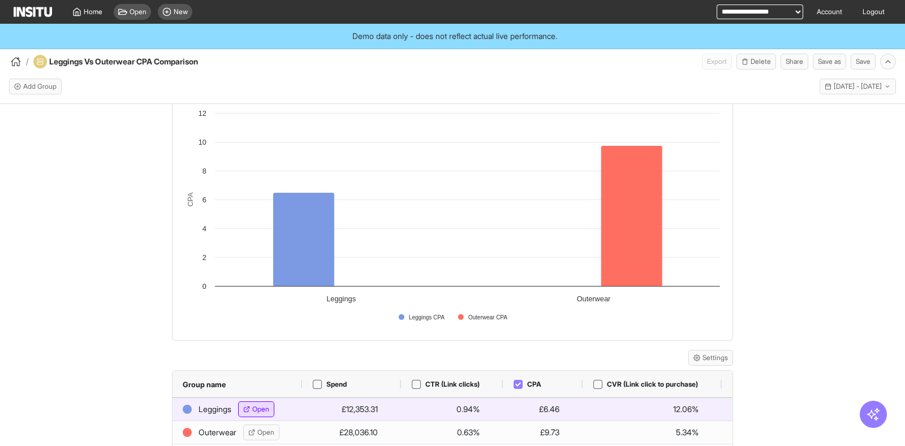
click at [252, 409] on span "Open" at bounding box center [260, 409] width 17 height 9
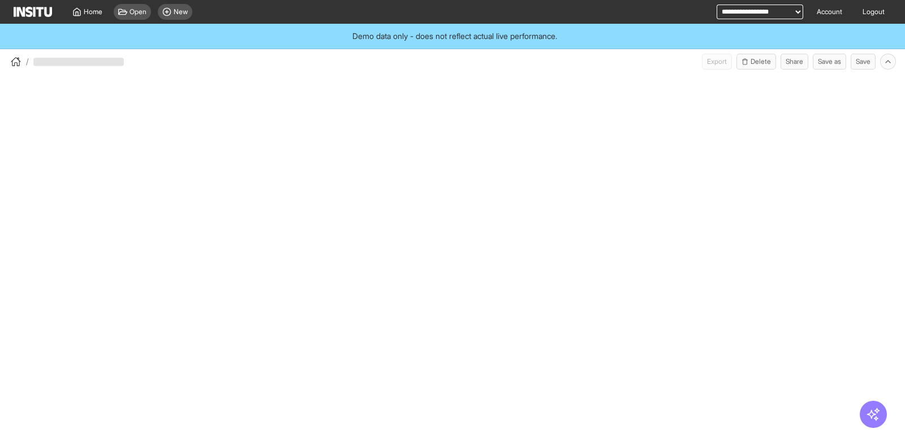
select select "**"
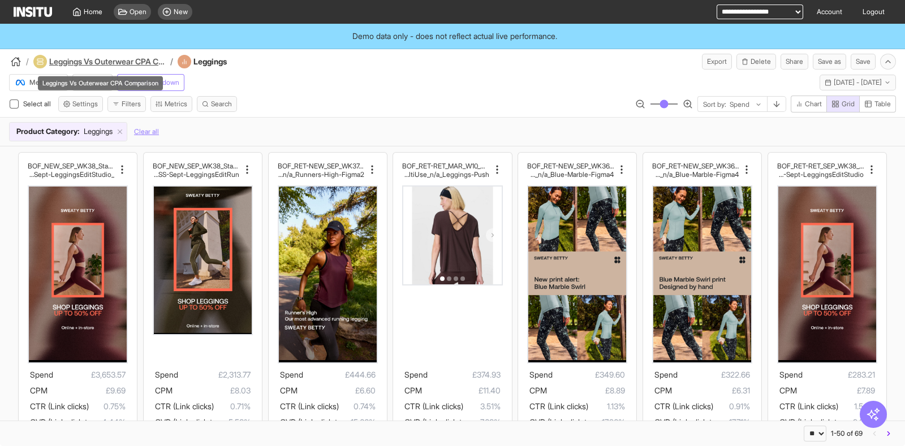
click at [96, 61] on h4 "Leggings Vs Outerwear CPA Comparison" at bounding box center [108, 61] width 118 height 11
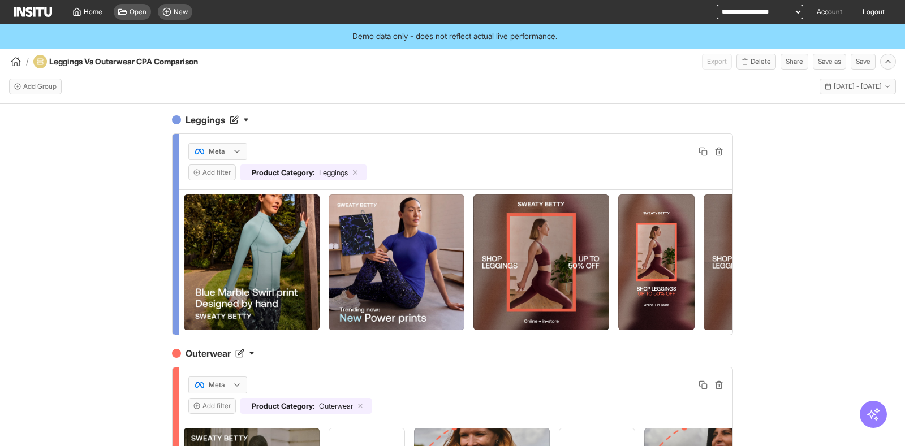
click at [215, 391] on div at bounding box center [210, 384] width 32 height 11
click at [220, 367] on span "TikTok" at bounding box center [213, 371] width 19 height 10
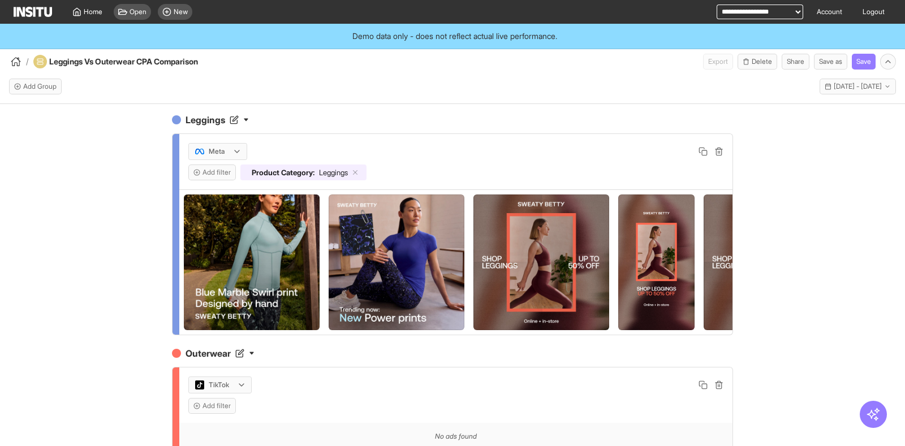
scroll to position [70, 0]
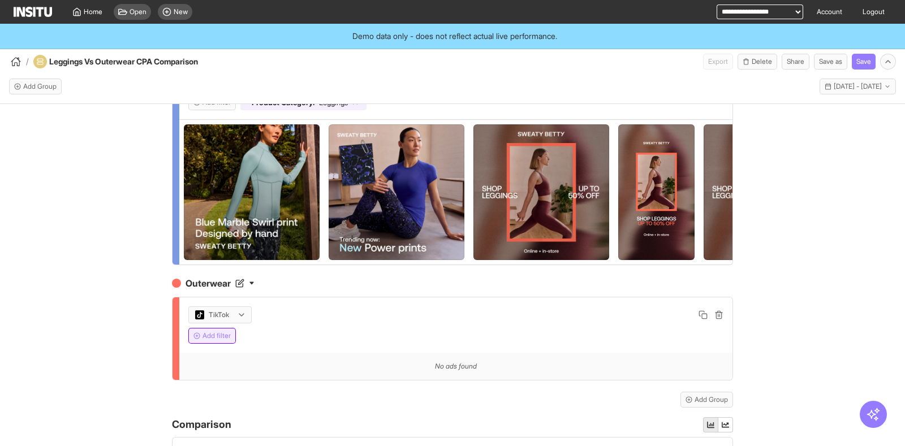
click at [200, 343] on button "Add filter" at bounding box center [212, 336] width 48 height 16
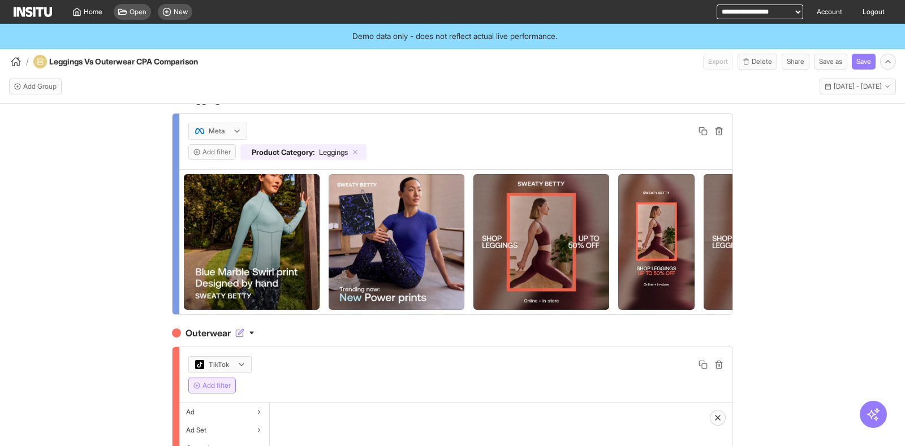
scroll to position [0, 0]
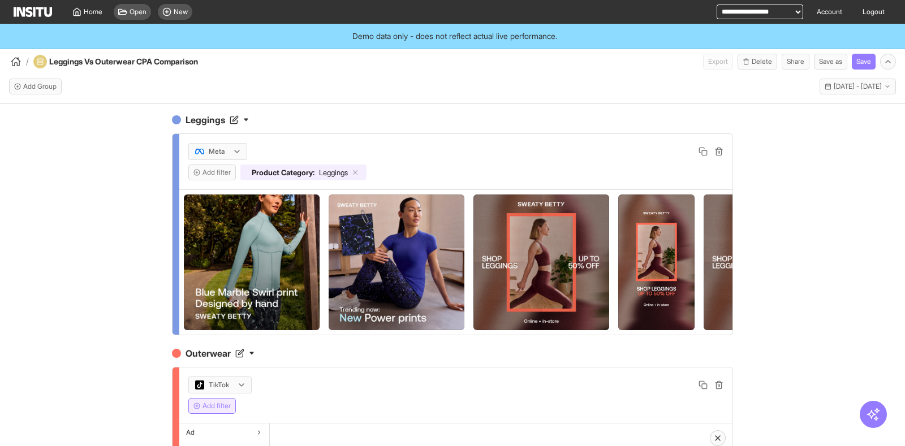
click at [223, 414] on button "Add filter" at bounding box center [212, 406] width 48 height 16
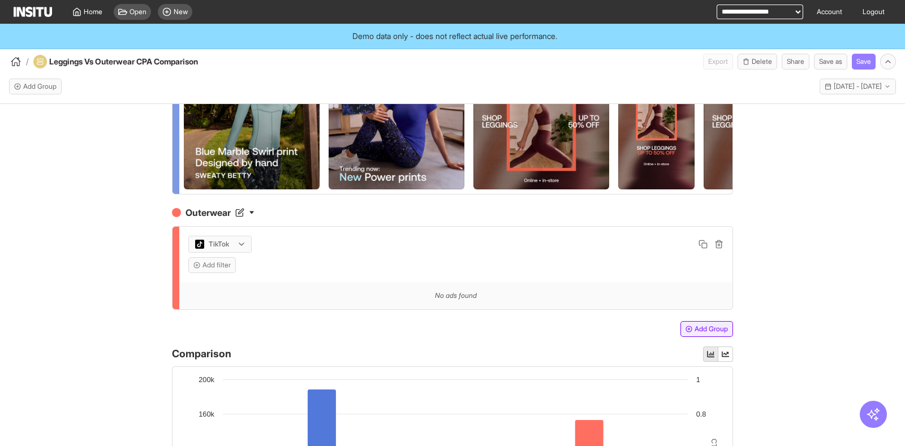
click at [694, 337] on button "Add Group" at bounding box center [706, 329] width 53 height 16
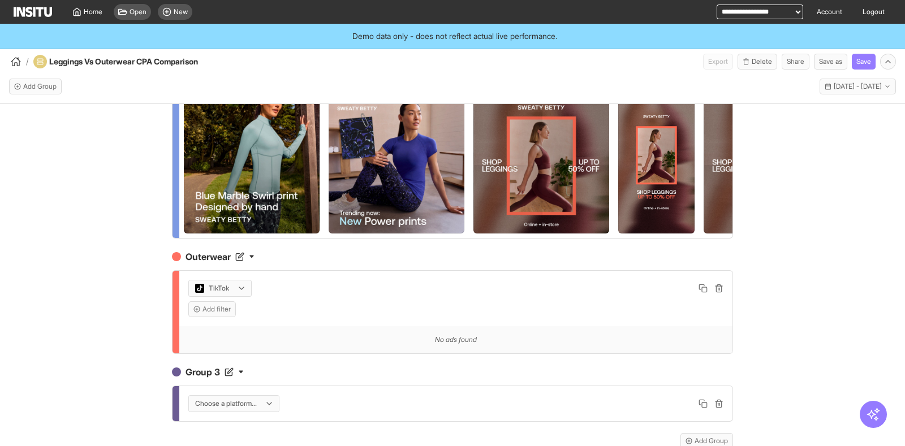
scroll to position [0, 0]
